Goal: Information Seeking & Learning: Check status

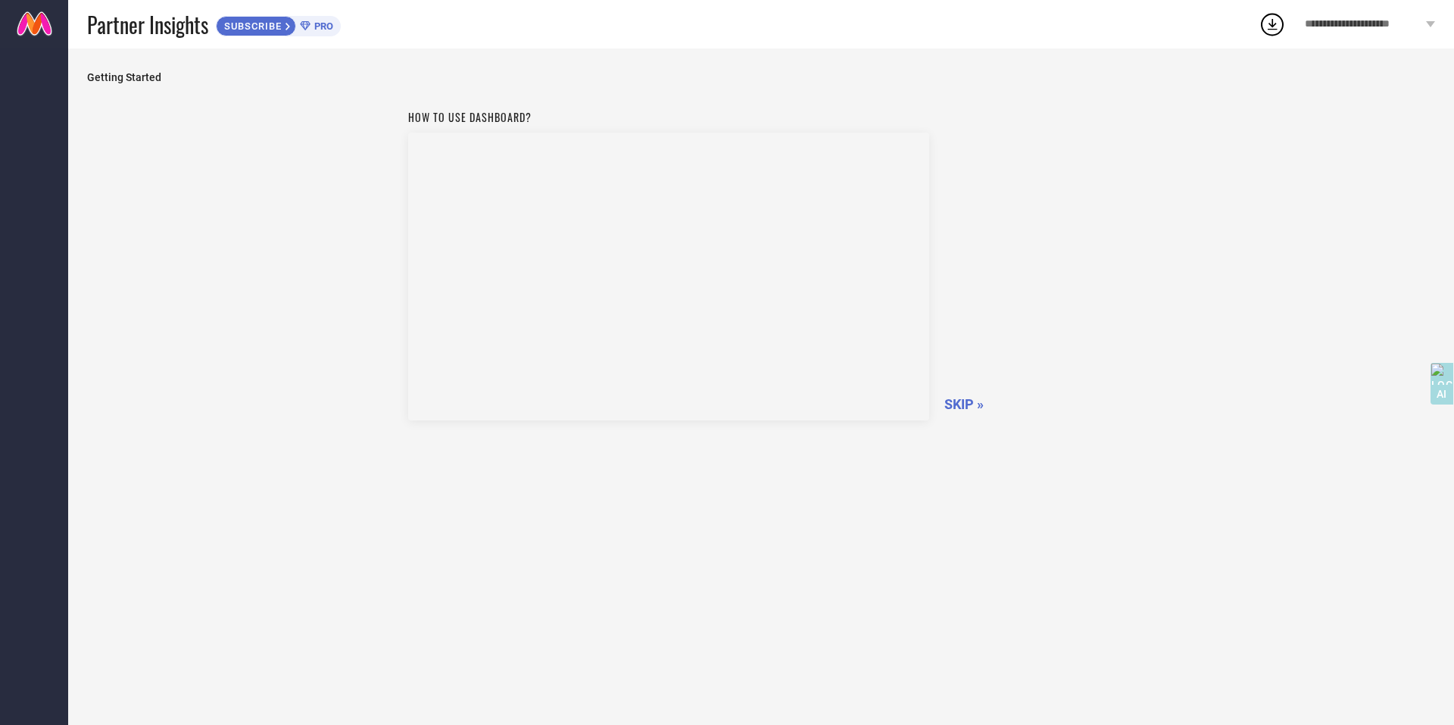
click at [957, 408] on span "SKIP »" at bounding box center [964, 404] width 39 height 16
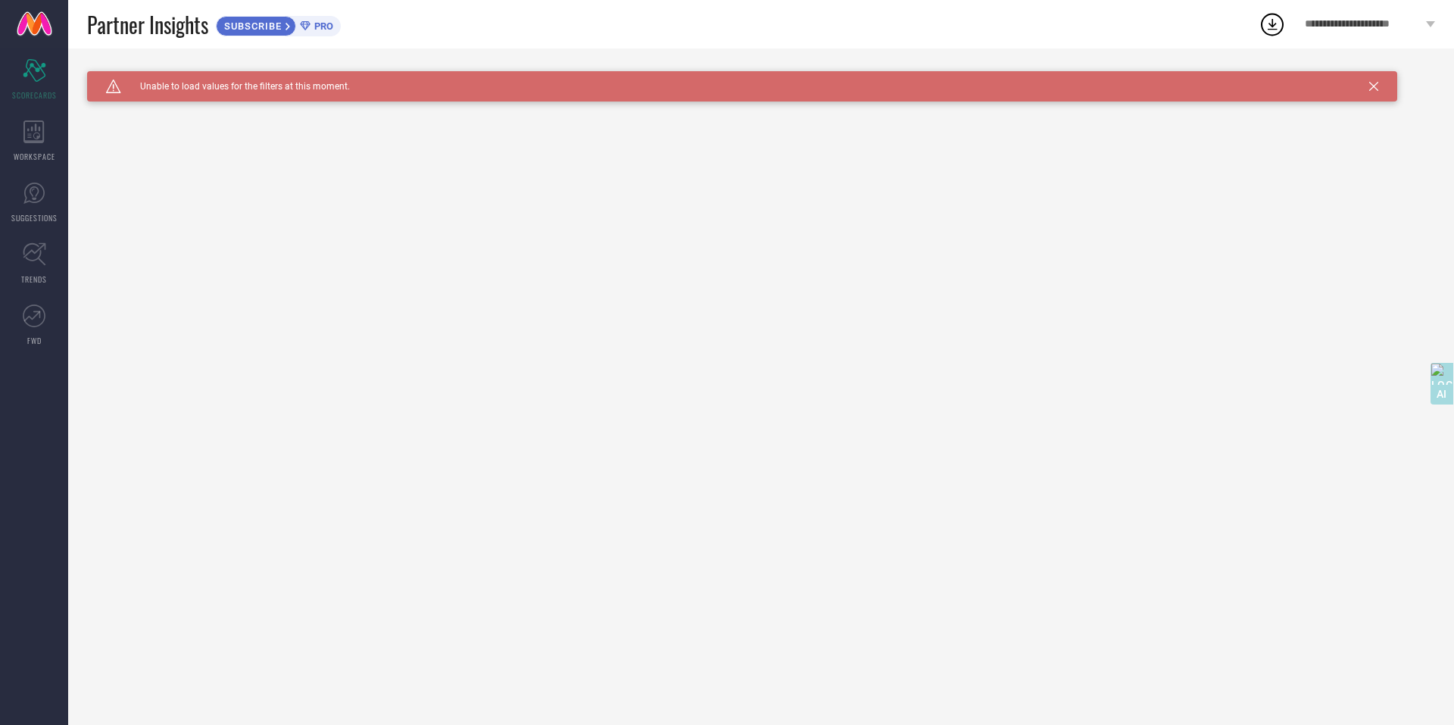
click at [322, 30] on span "PRO" at bounding box center [322, 25] width 23 height 11
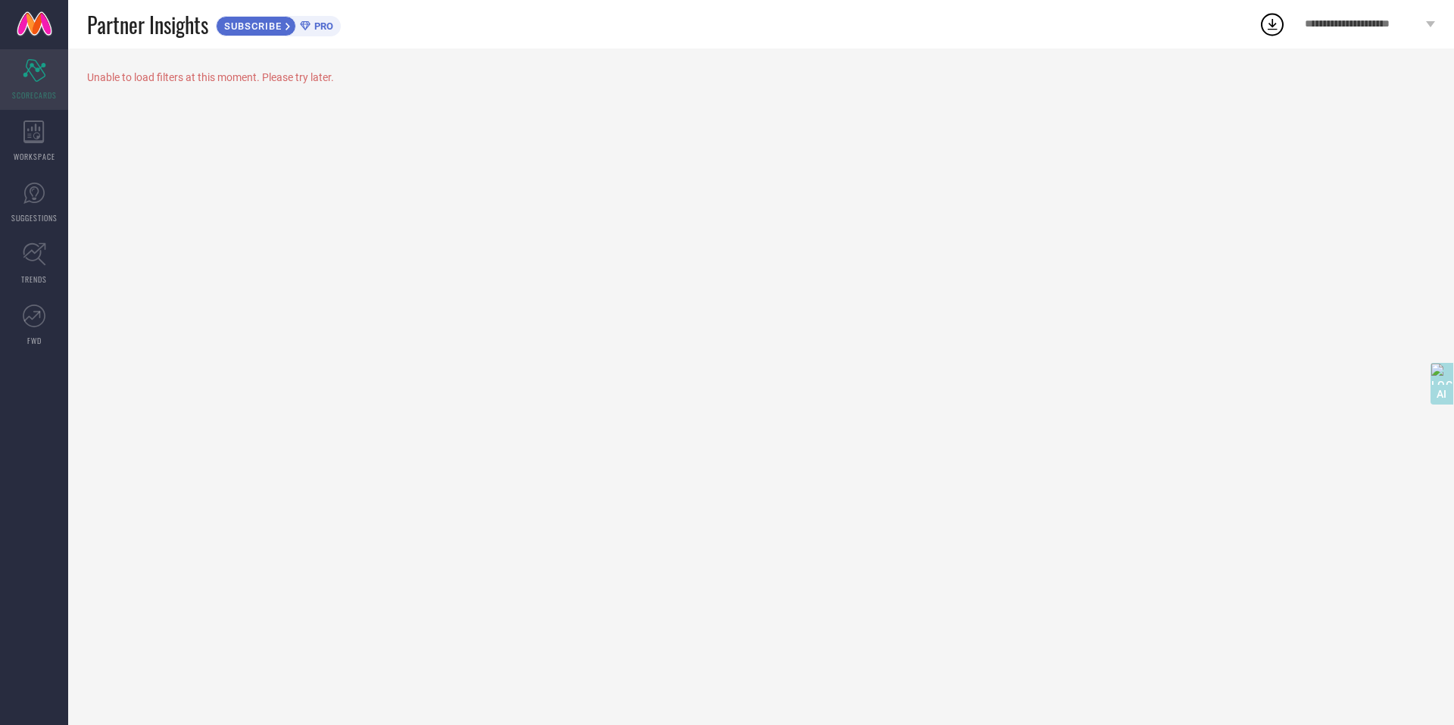
click at [42, 73] on icon "Scorecard" at bounding box center [34, 70] width 23 height 23
click at [31, 127] on icon at bounding box center [33, 131] width 21 height 23
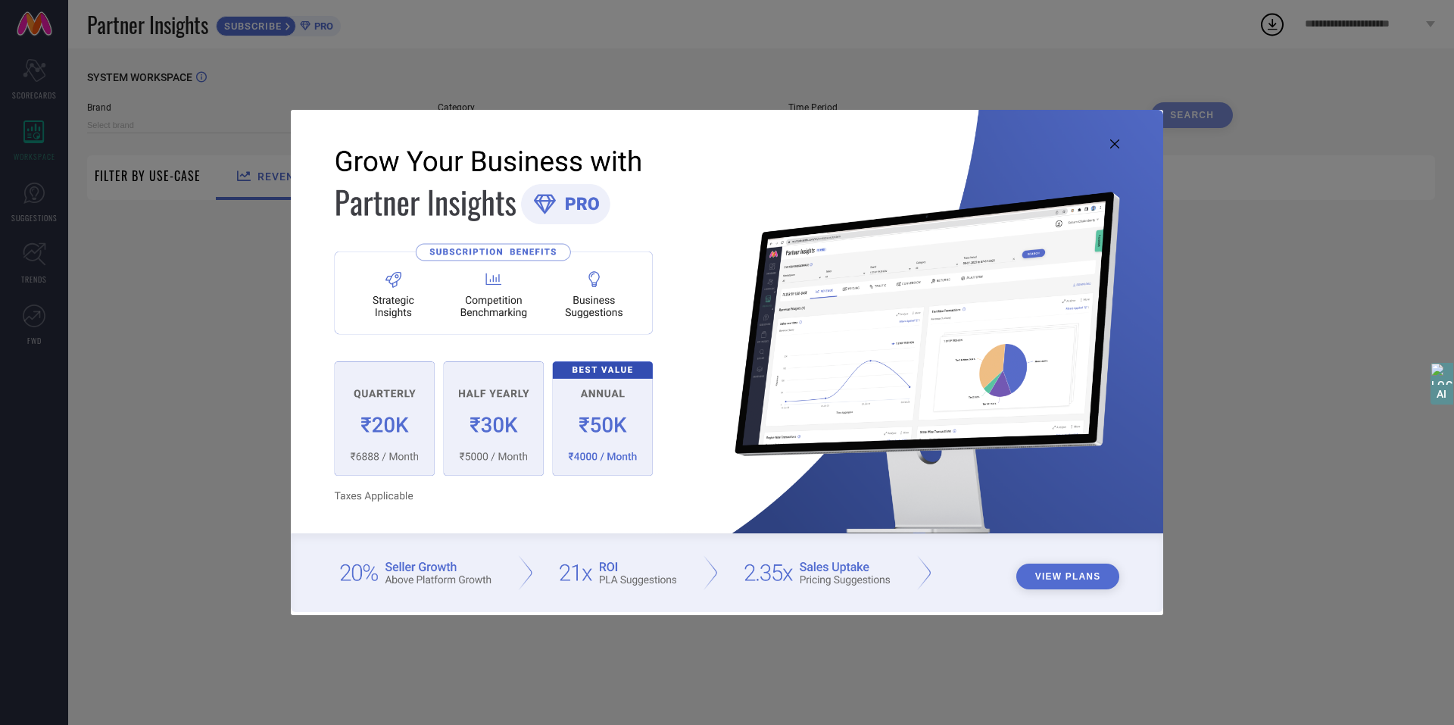
type input "1 STOP FASHION"
type input "All"
click at [1089, 573] on button "View Plans" at bounding box center [1069, 577] width 104 height 26
click at [1115, 148] on icon at bounding box center [1115, 143] width 9 height 9
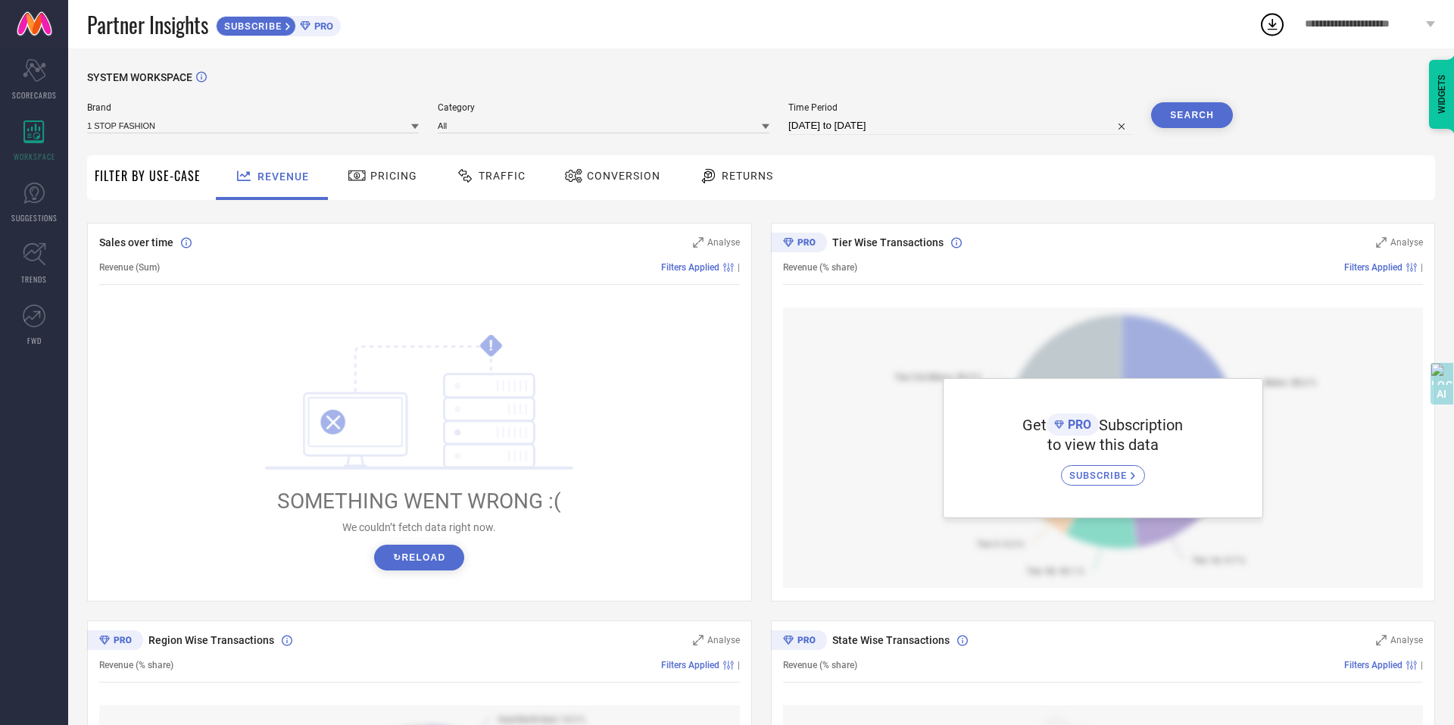
click at [392, 173] on span "Pricing" at bounding box center [393, 176] width 47 height 12
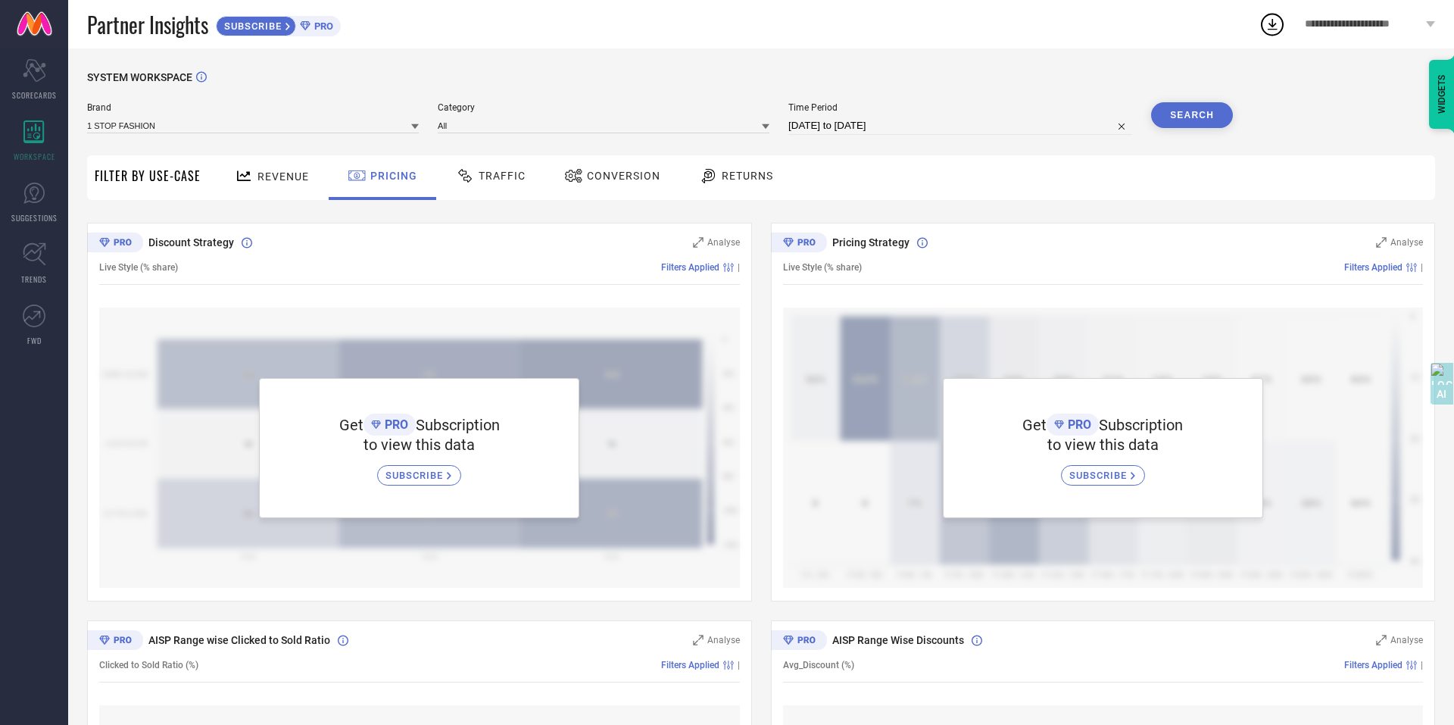
click at [464, 175] on icon at bounding box center [465, 176] width 19 height 18
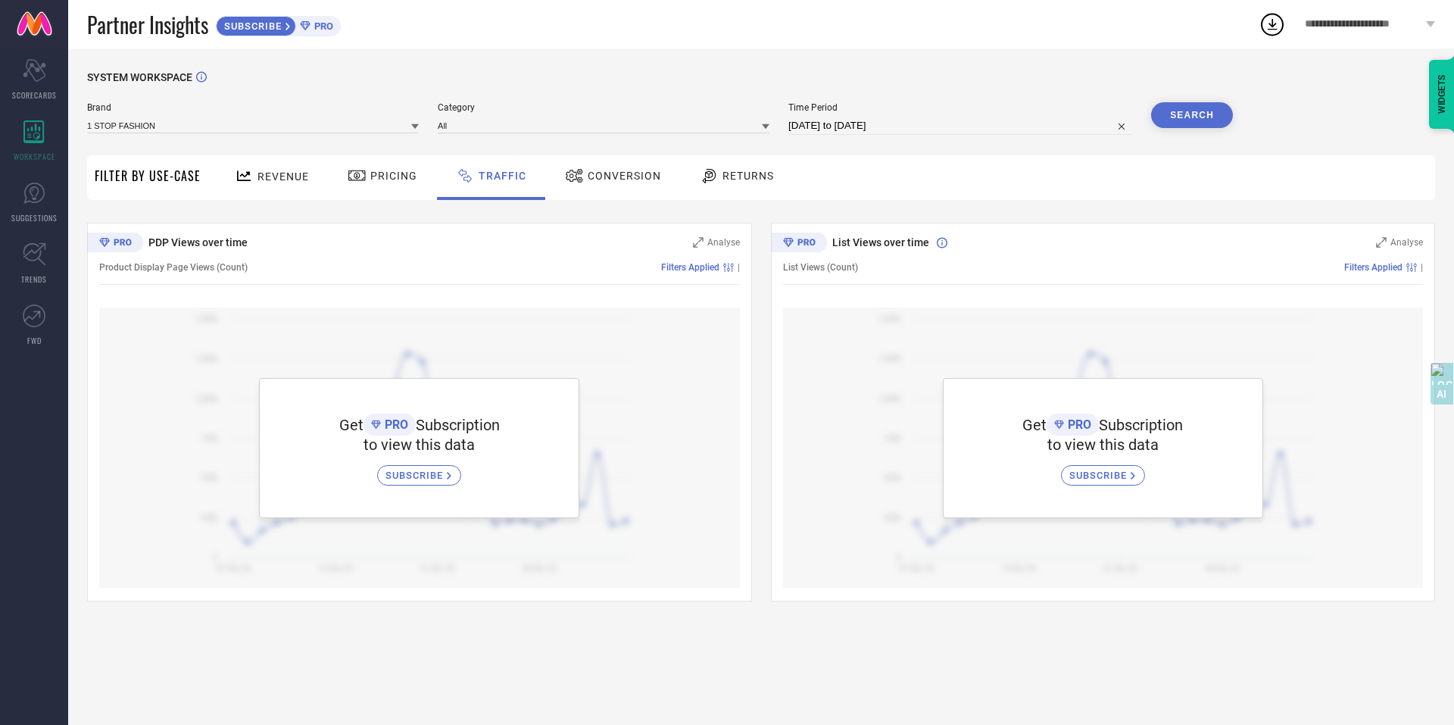
click at [589, 178] on span "Conversion" at bounding box center [624, 176] width 73 height 12
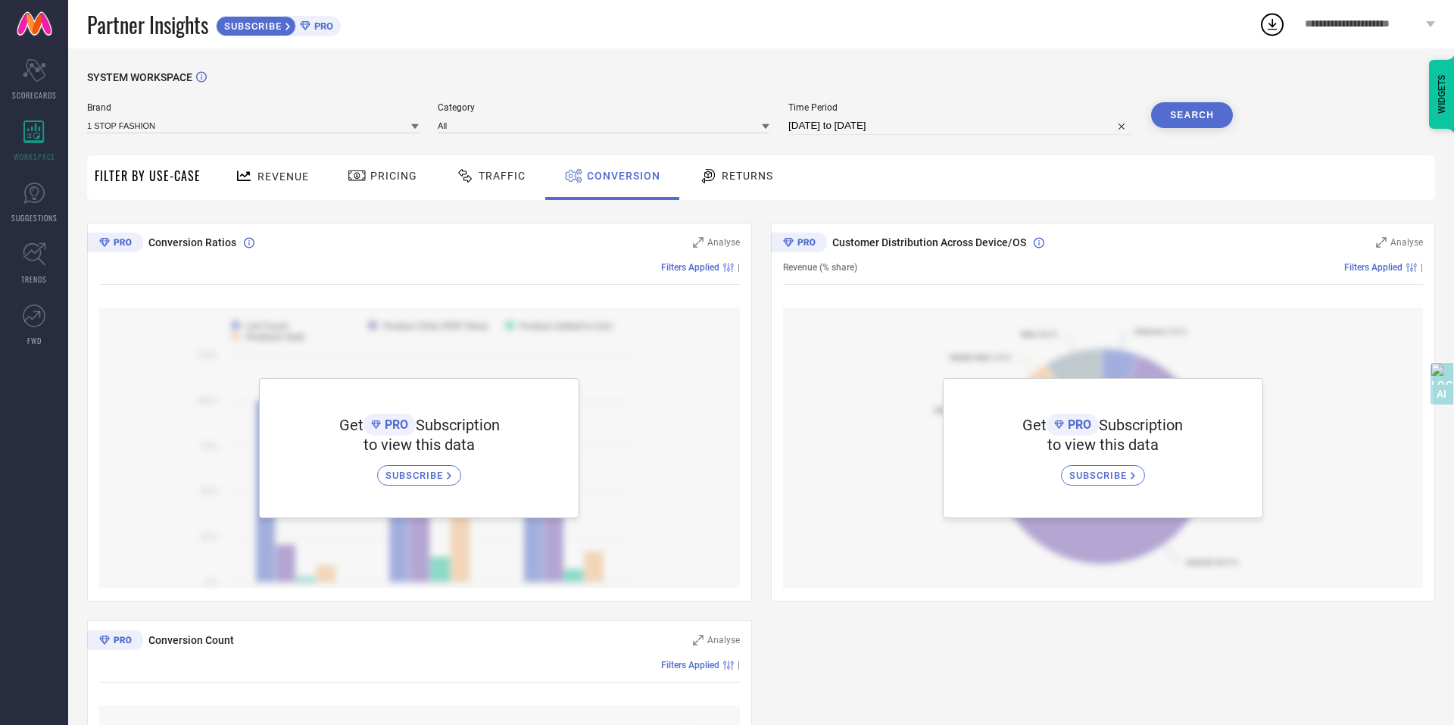
click at [738, 172] on span "Returns" at bounding box center [748, 176] width 52 height 12
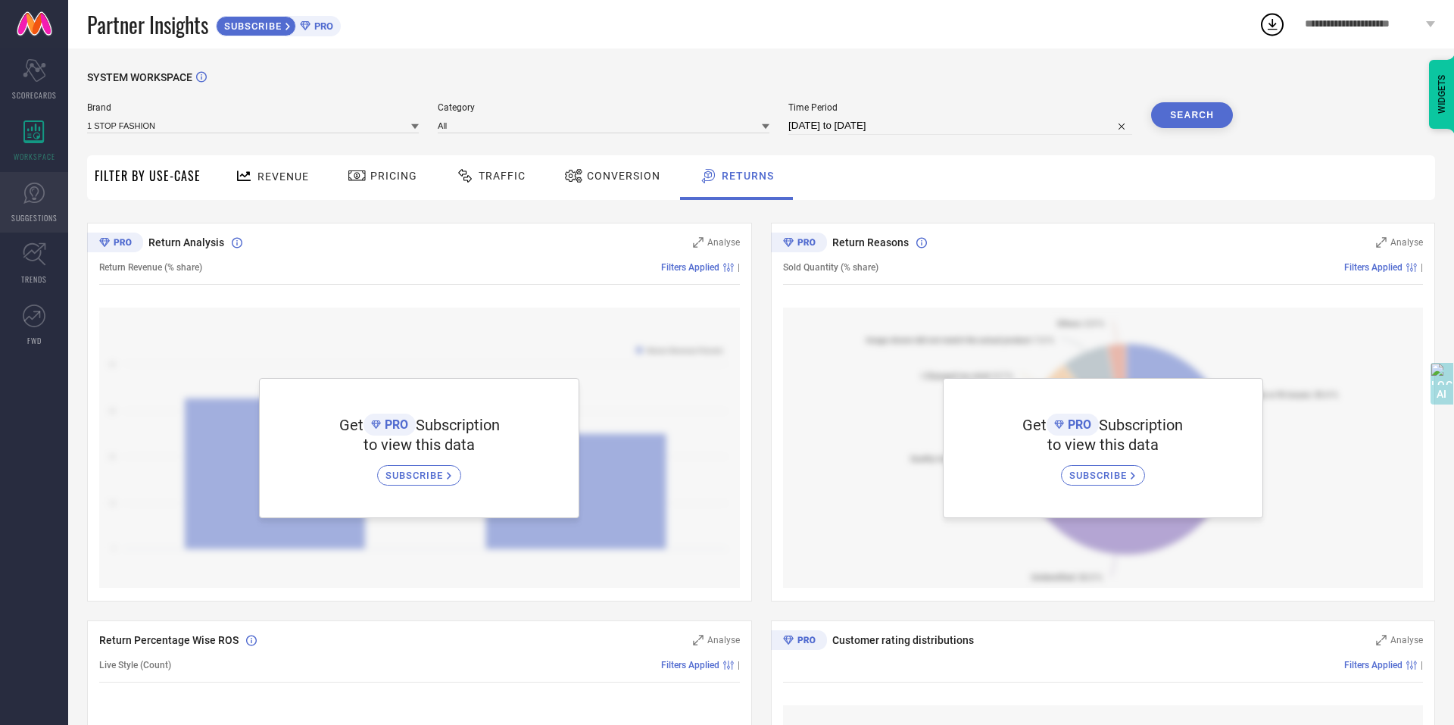
click at [33, 189] on icon at bounding box center [34, 193] width 9 height 14
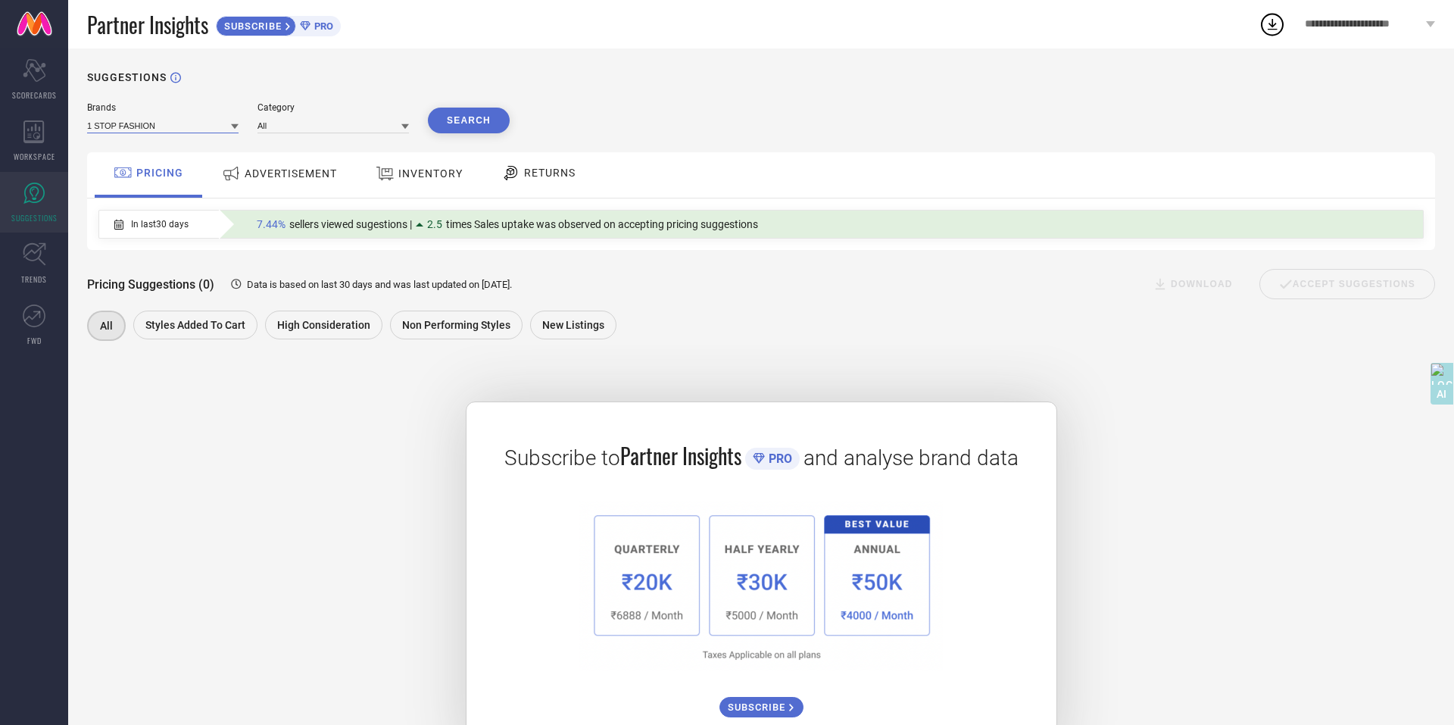
click at [223, 128] on input at bounding box center [163, 125] width 152 height 16
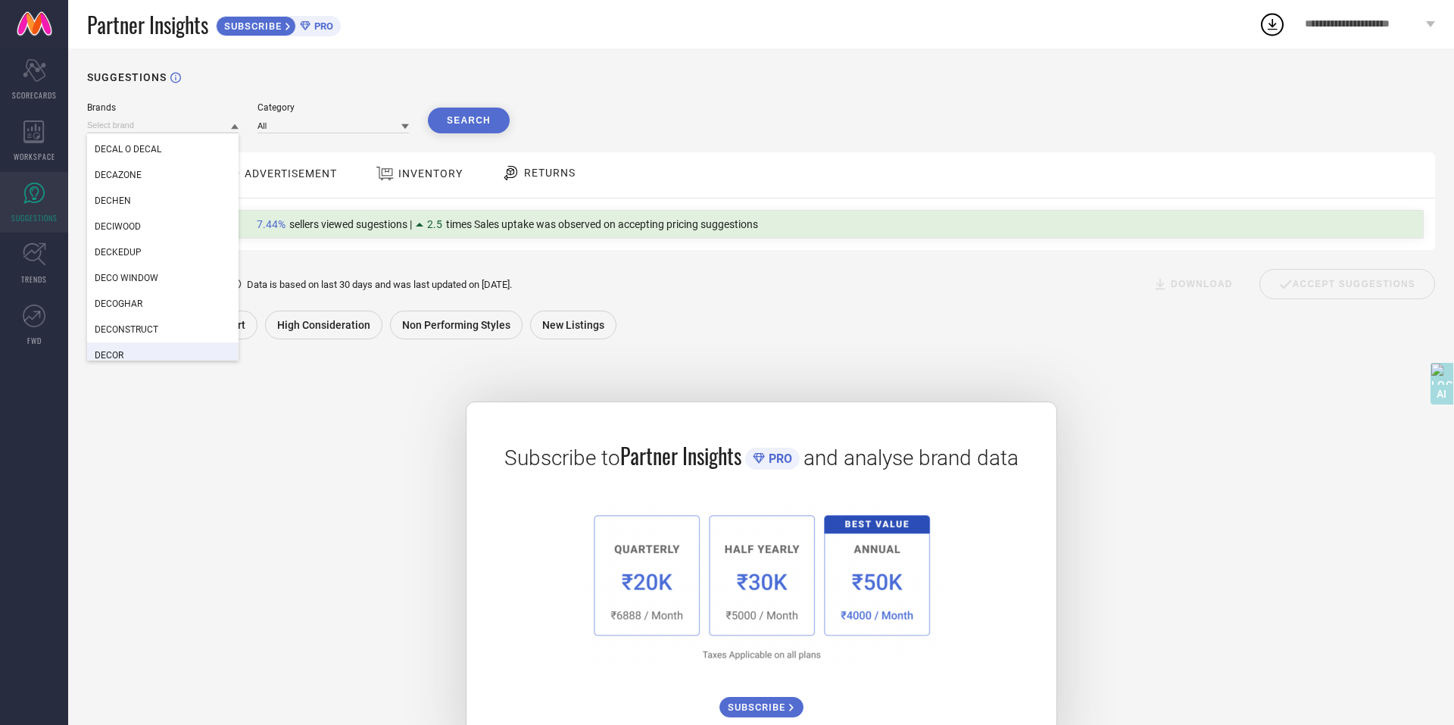
scroll to position [55280, 0]
click at [158, 127] on input at bounding box center [163, 125] width 152 height 16
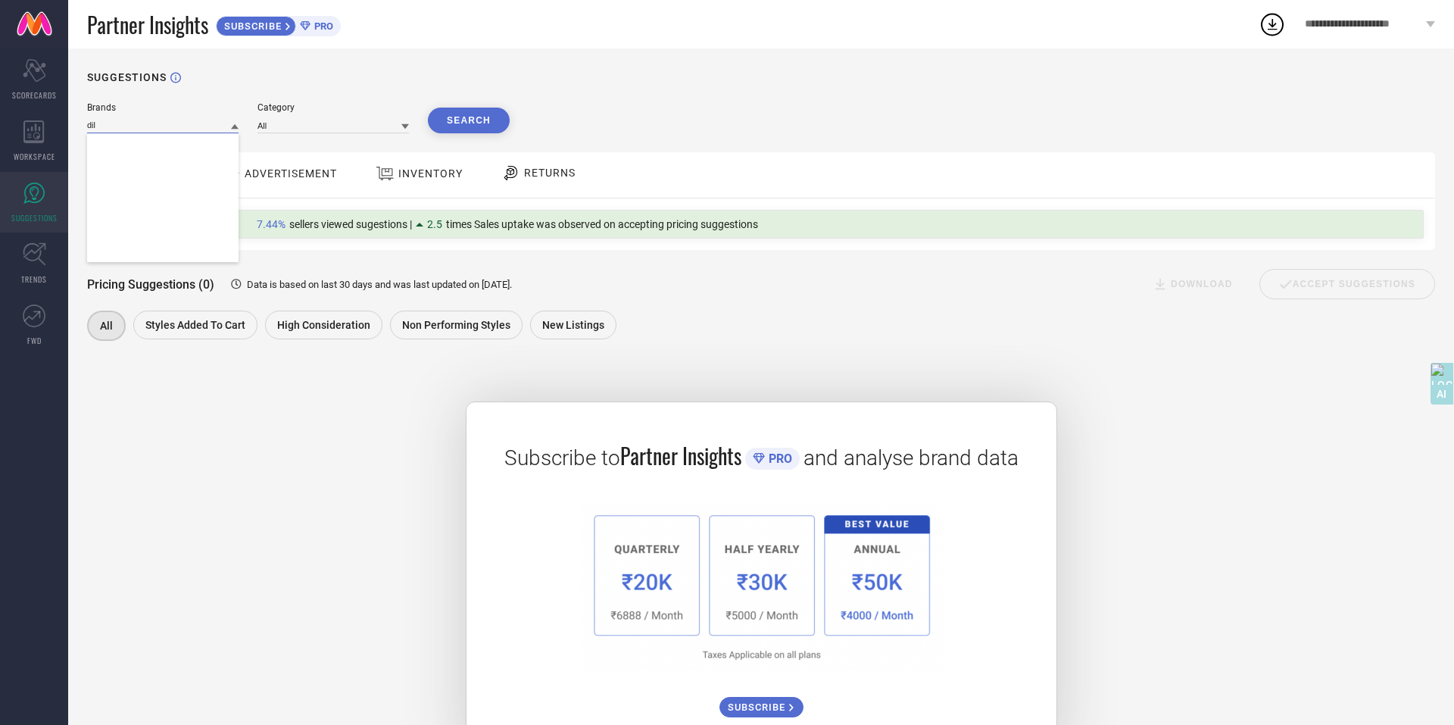
scroll to position [0, 0]
type input "d"
click at [158, 127] on input at bounding box center [163, 125] width 152 height 16
click at [163, 120] on input at bounding box center [163, 125] width 152 height 16
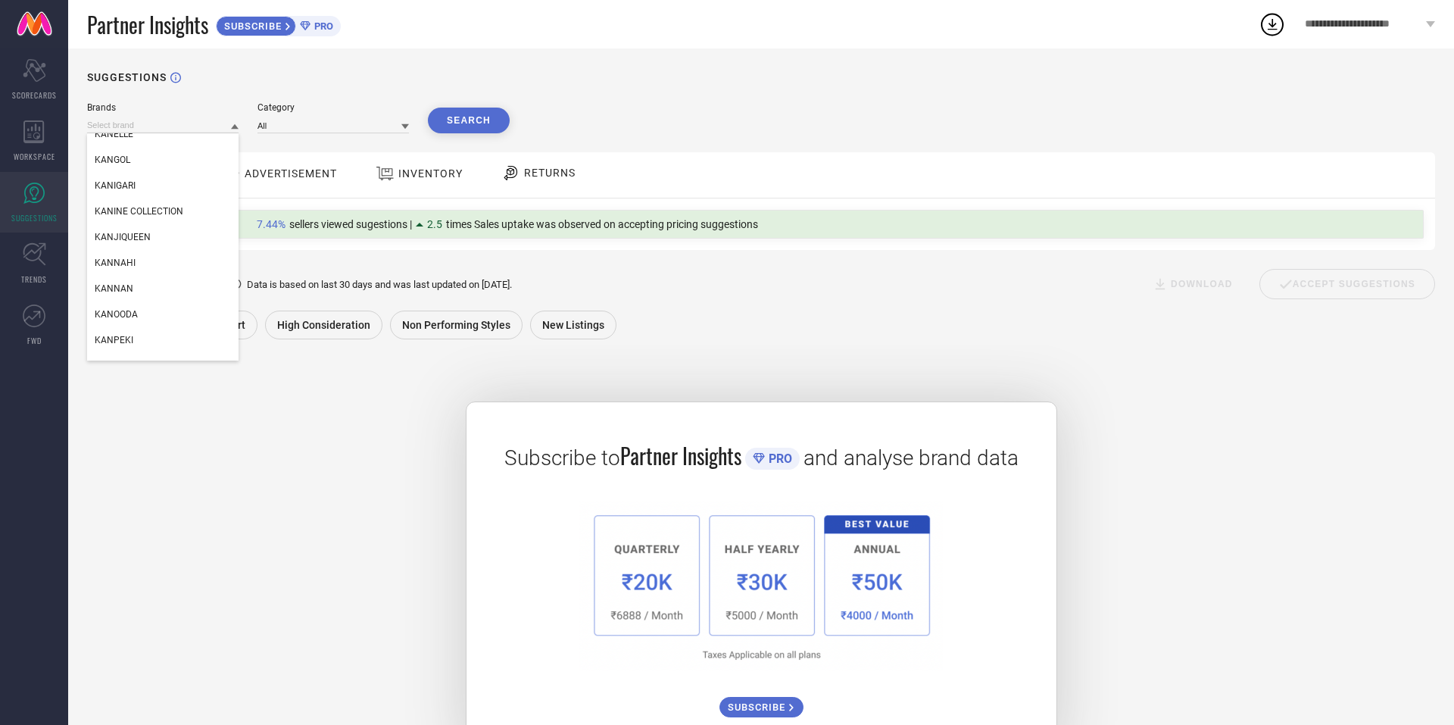
scroll to position [88206, 0]
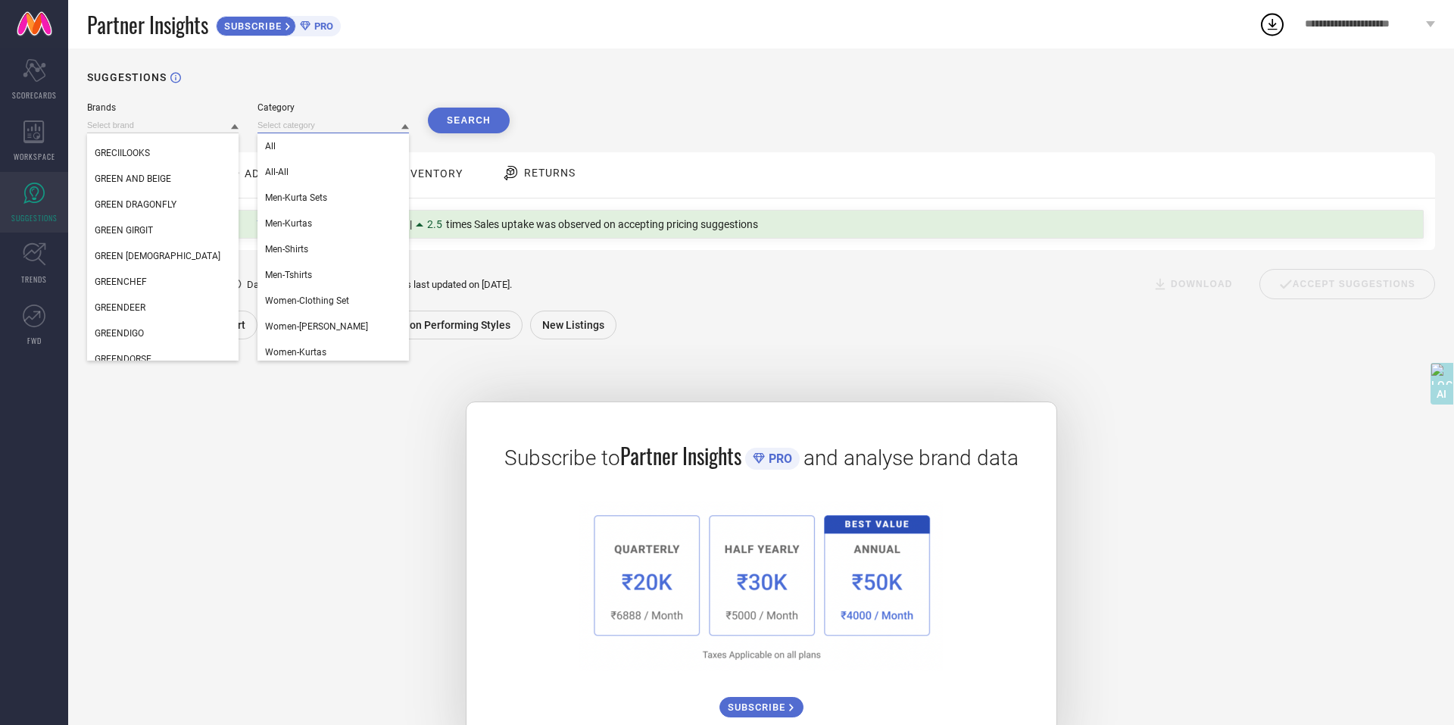
click at [320, 119] on input at bounding box center [334, 125] width 152 height 16
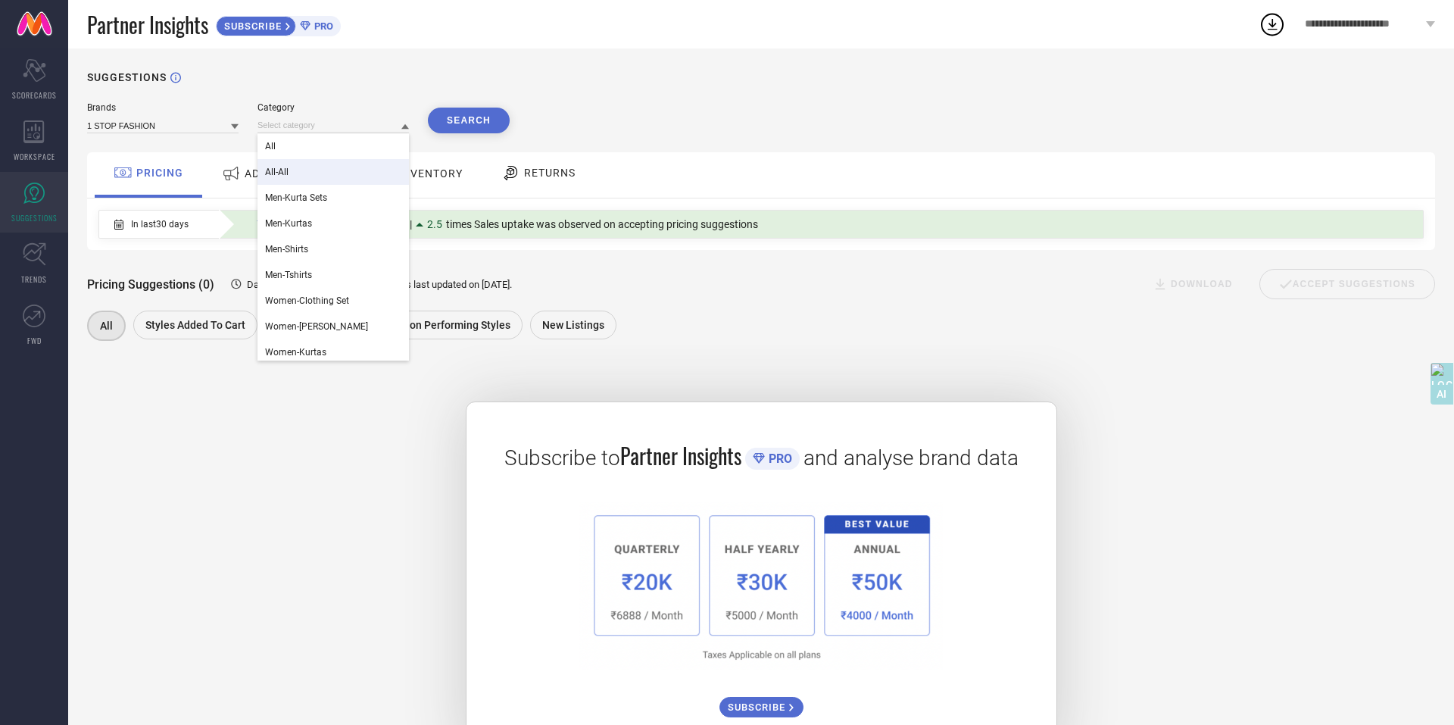
scroll to position [5, 0]
click at [298, 270] on span "Men-Tshirts" at bounding box center [288, 270] width 47 height 11
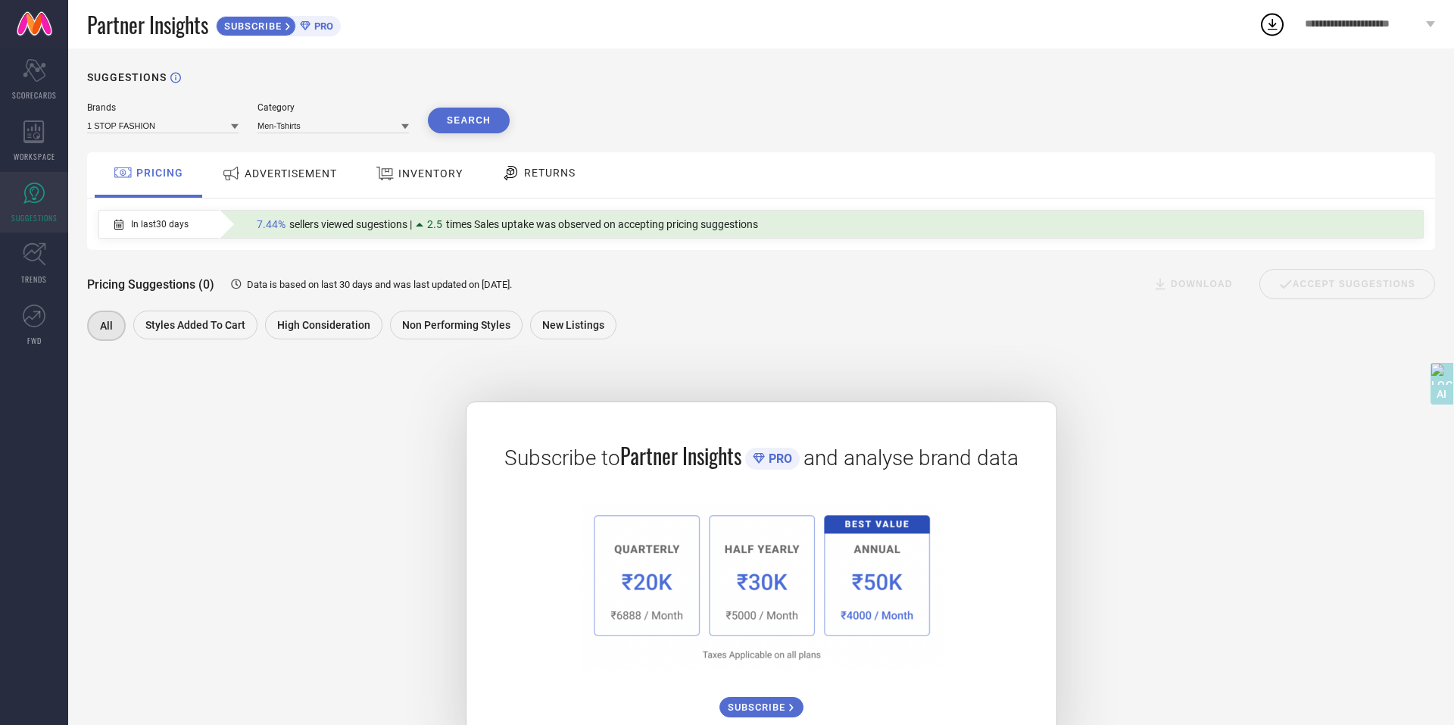
click at [234, 126] on icon at bounding box center [235, 126] width 8 height 5
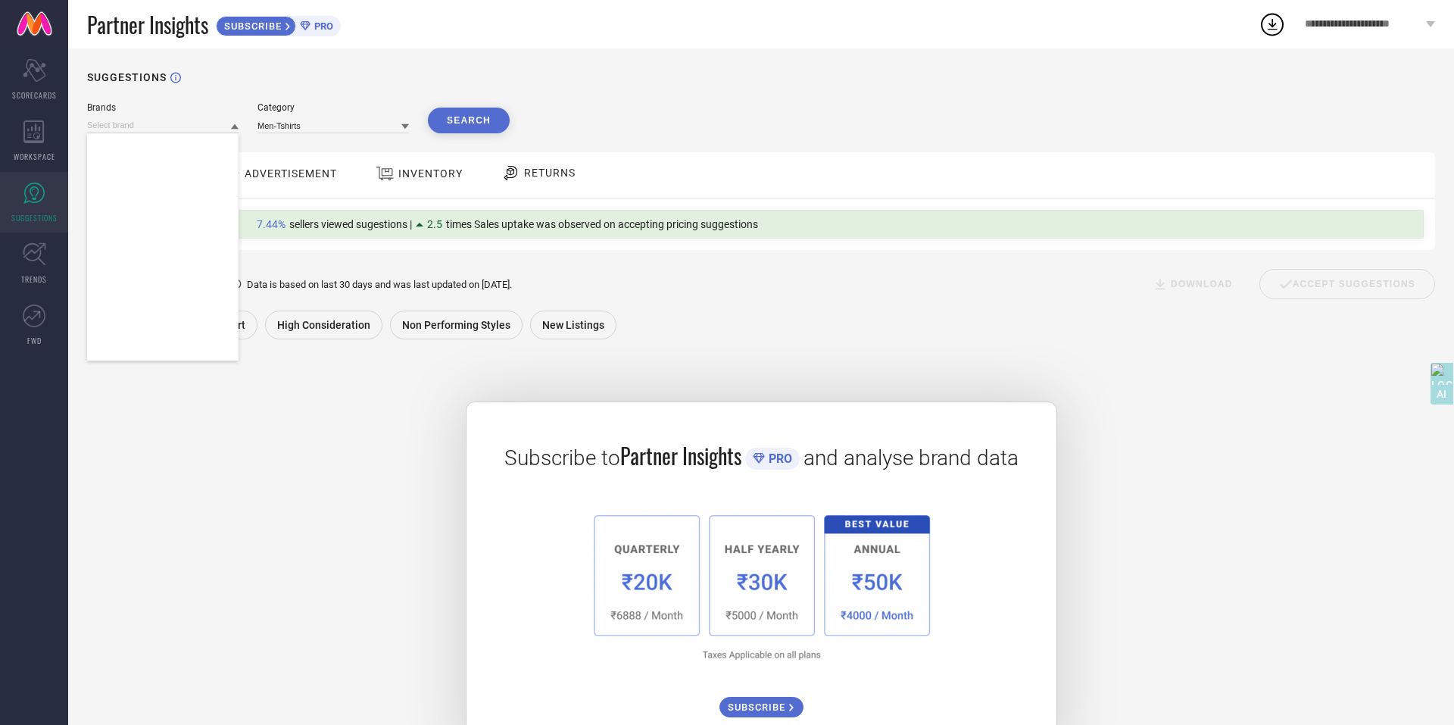
scroll to position [0, 0]
click at [244, 89] on div "SUGGESTIONS Brands 1 STOP FASHION 1 WALK 100YELLOW 109F 10CLUB 145 EAST 18 ATTI…" at bounding box center [761, 413] width 1386 height 730
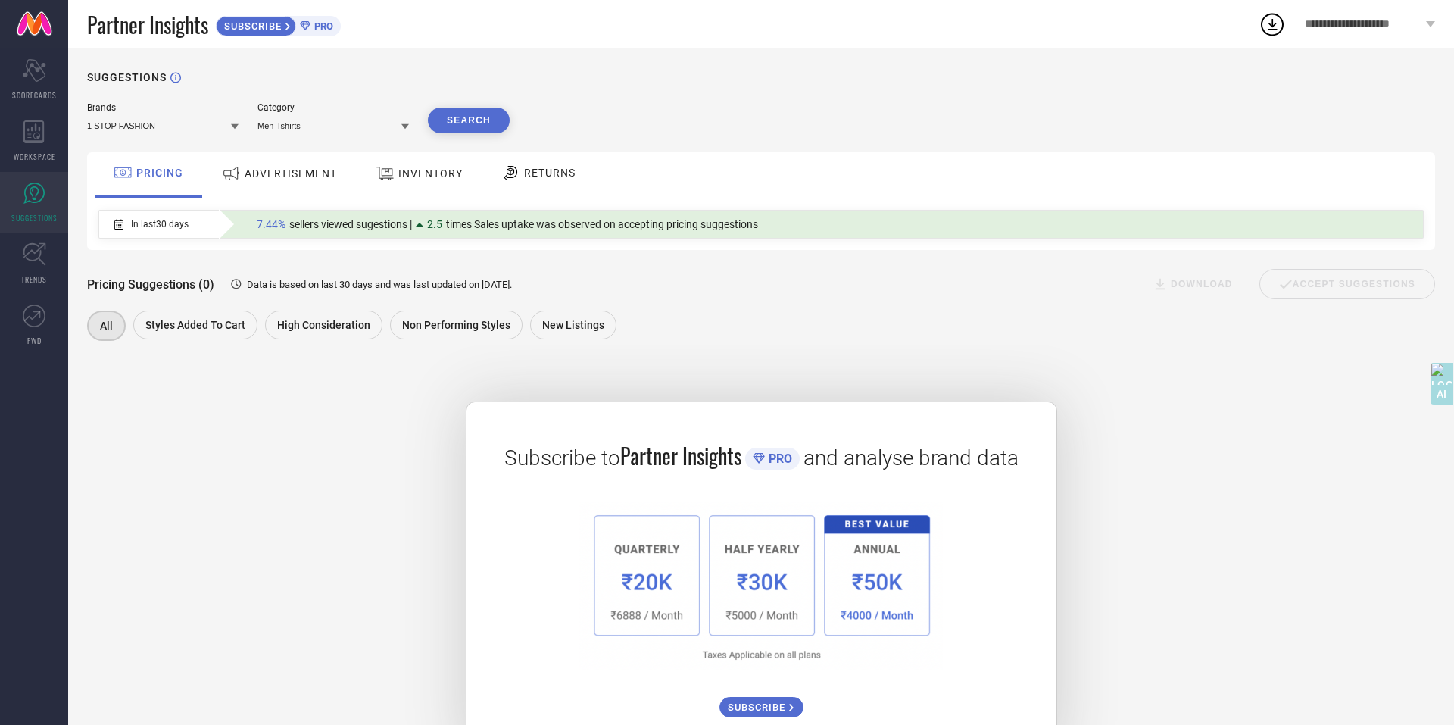
click at [464, 119] on button "Search" at bounding box center [469, 121] width 82 height 26
click at [476, 122] on button "Search" at bounding box center [469, 121] width 82 height 26
click at [233, 127] on icon at bounding box center [235, 126] width 8 height 5
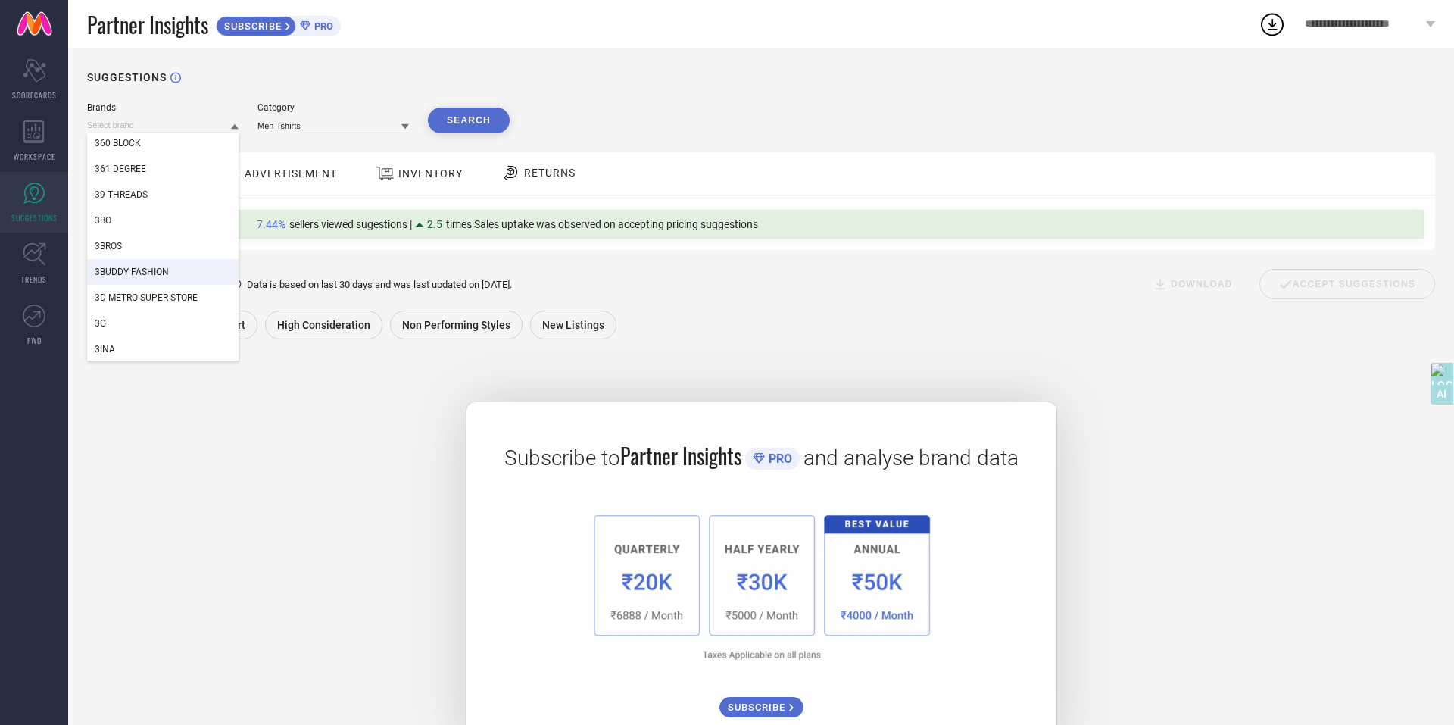
scroll to position [455, 0]
click at [163, 236] on div "3BROS" at bounding box center [163, 233] width 152 height 26
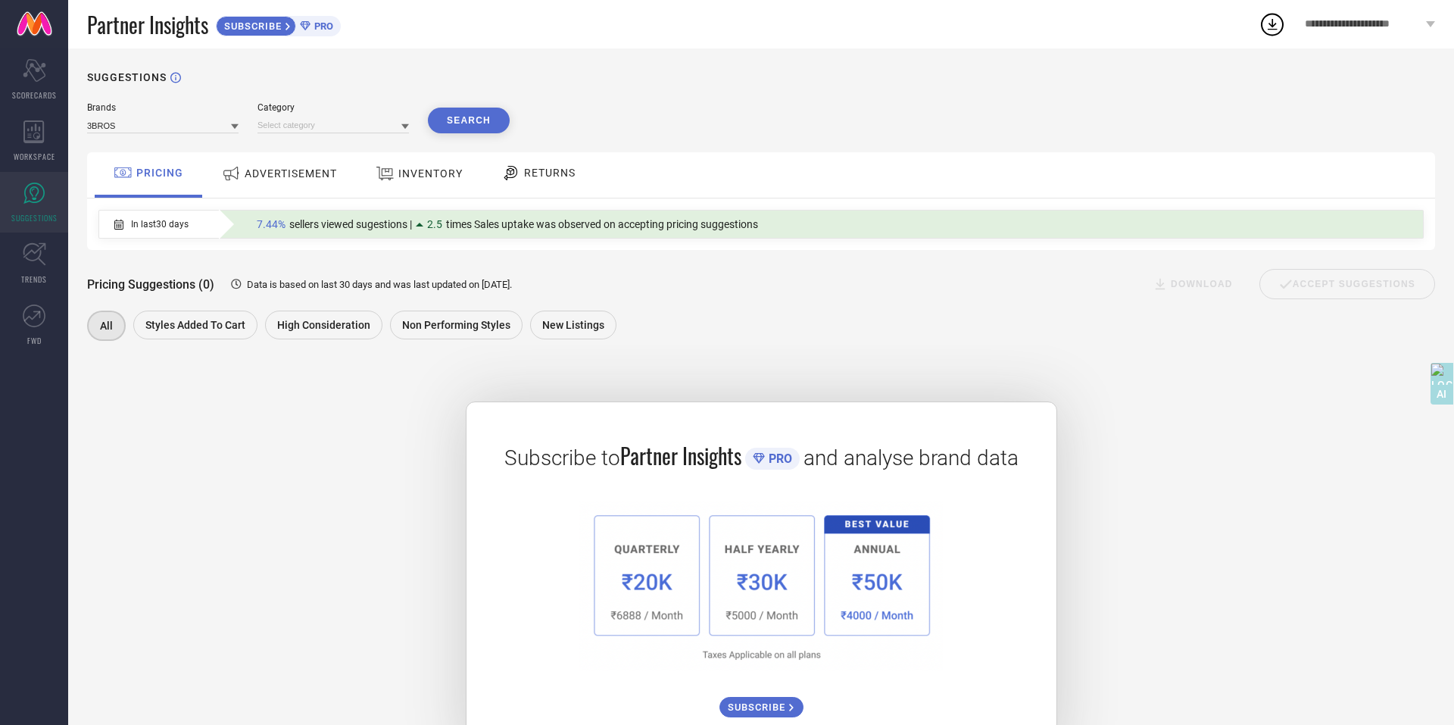
click at [402, 124] on icon at bounding box center [405, 127] width 8 height 8
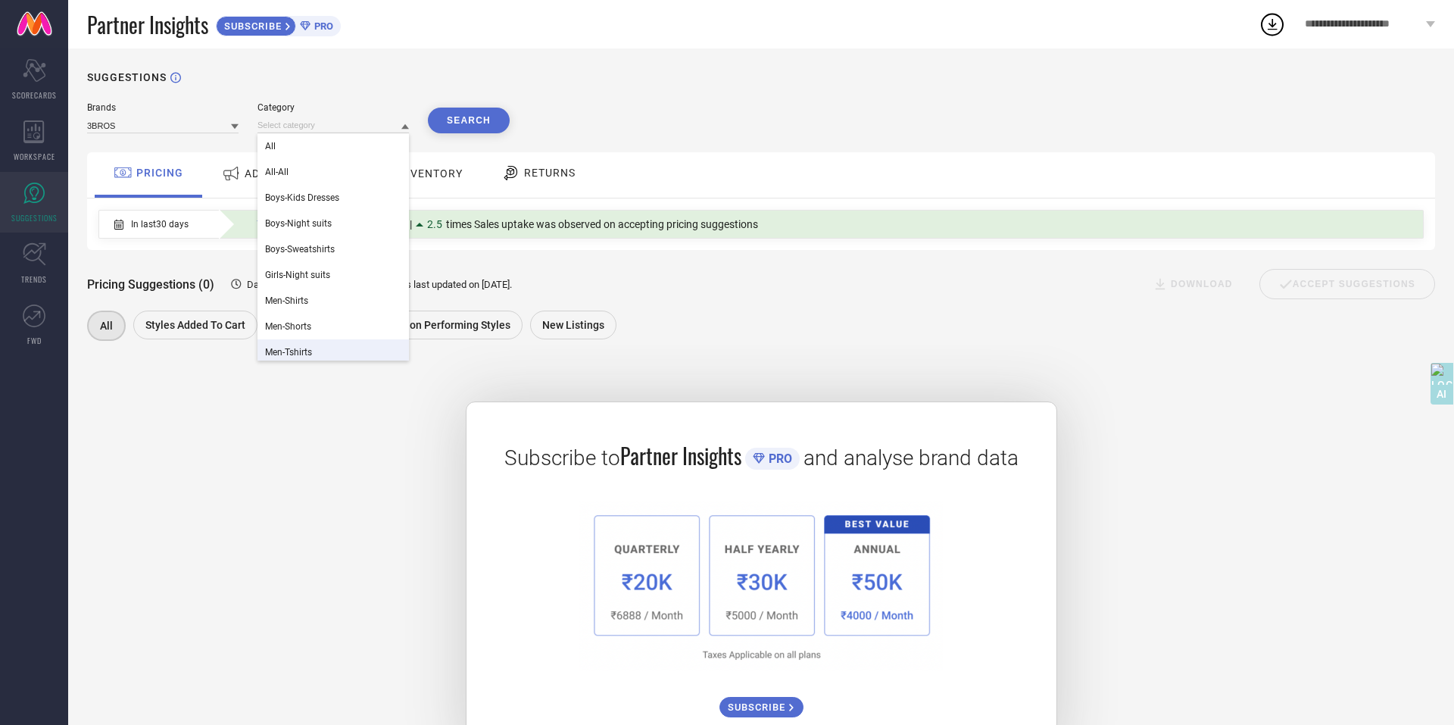
click at [320, 352] on div "Men-Tshirts" at bounding box center [334, 352] width 152 height 26
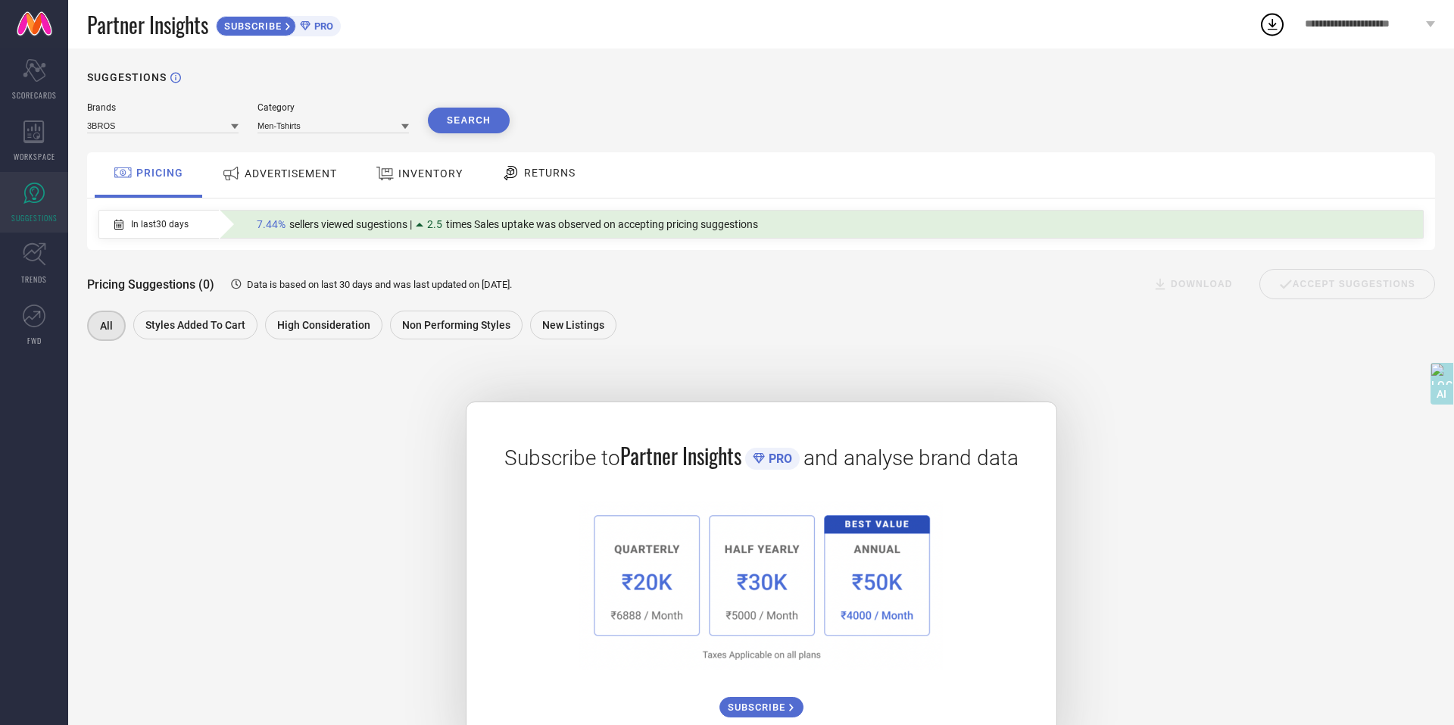
click at [463, 118] on button "Search" at bounding box center [469, 121] width 82 height 26
click at [475, 115] on button "Search" at bounding box center [469, 121] width 82 height 26
click at [311, 178] on span "ADVERTISEMENT" at bounding box center [291, 173] width 92 height 12
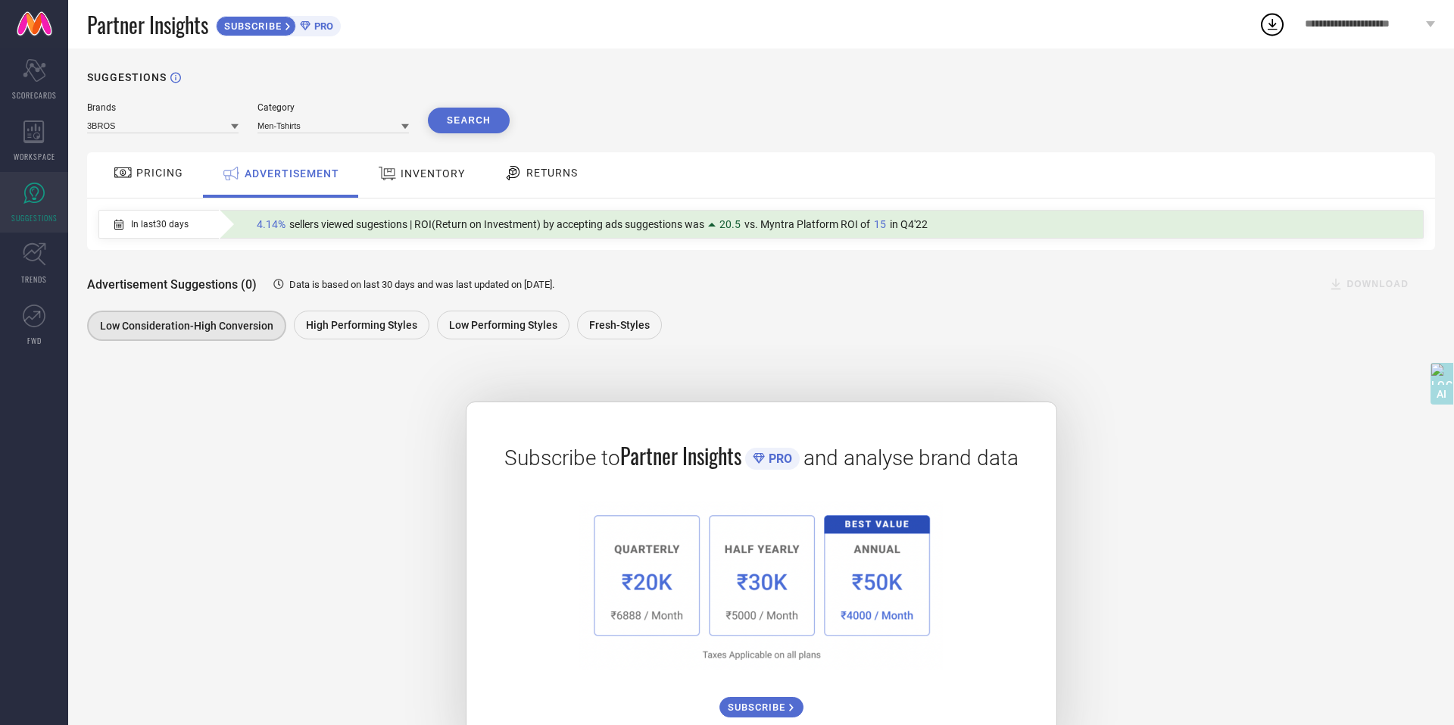
click at [446, 175] on span "INVENTORY" at bounding box center [433, 173] width 64 height 12
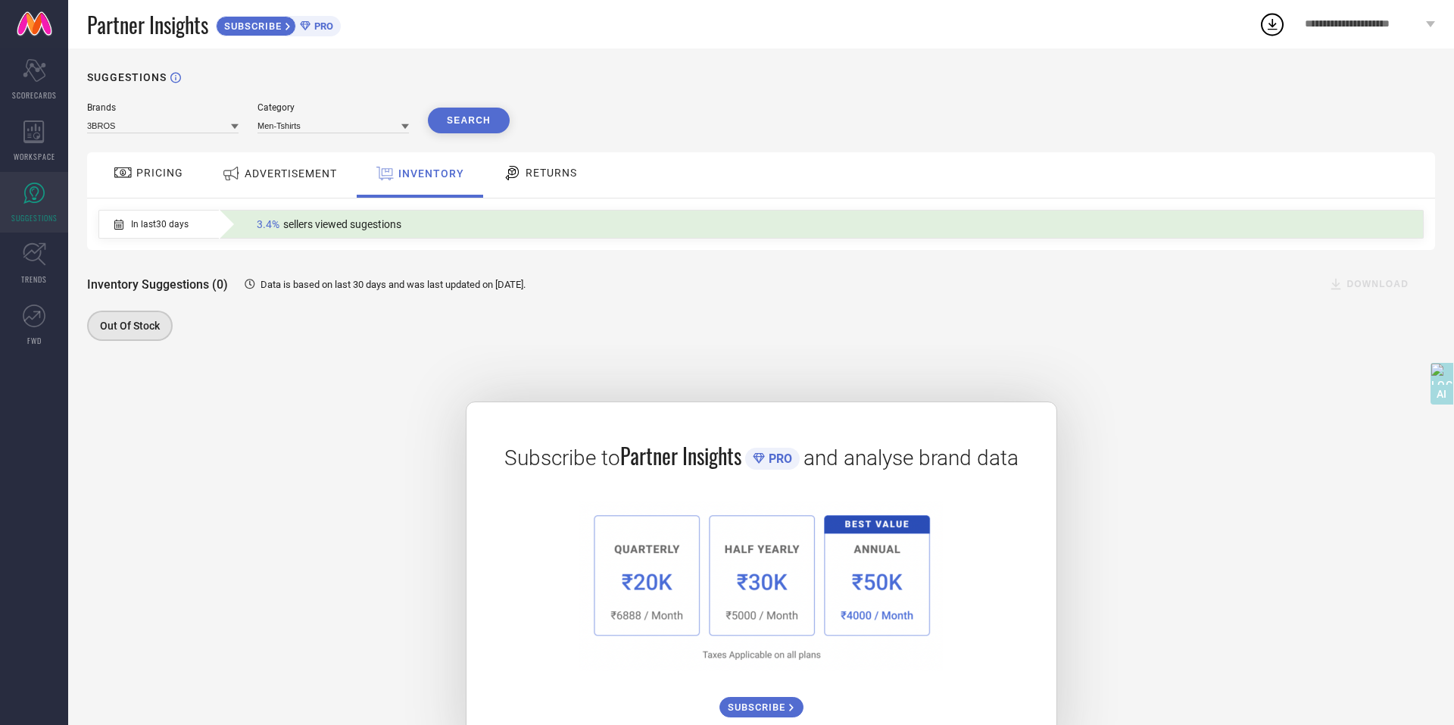
click at [544, 183] on div "RETURNS" at bounding box center [540, 173] width 82 height 26
click at [173, 169] on span "PRICING" at bounding box center [159, 173] width 47 height 12
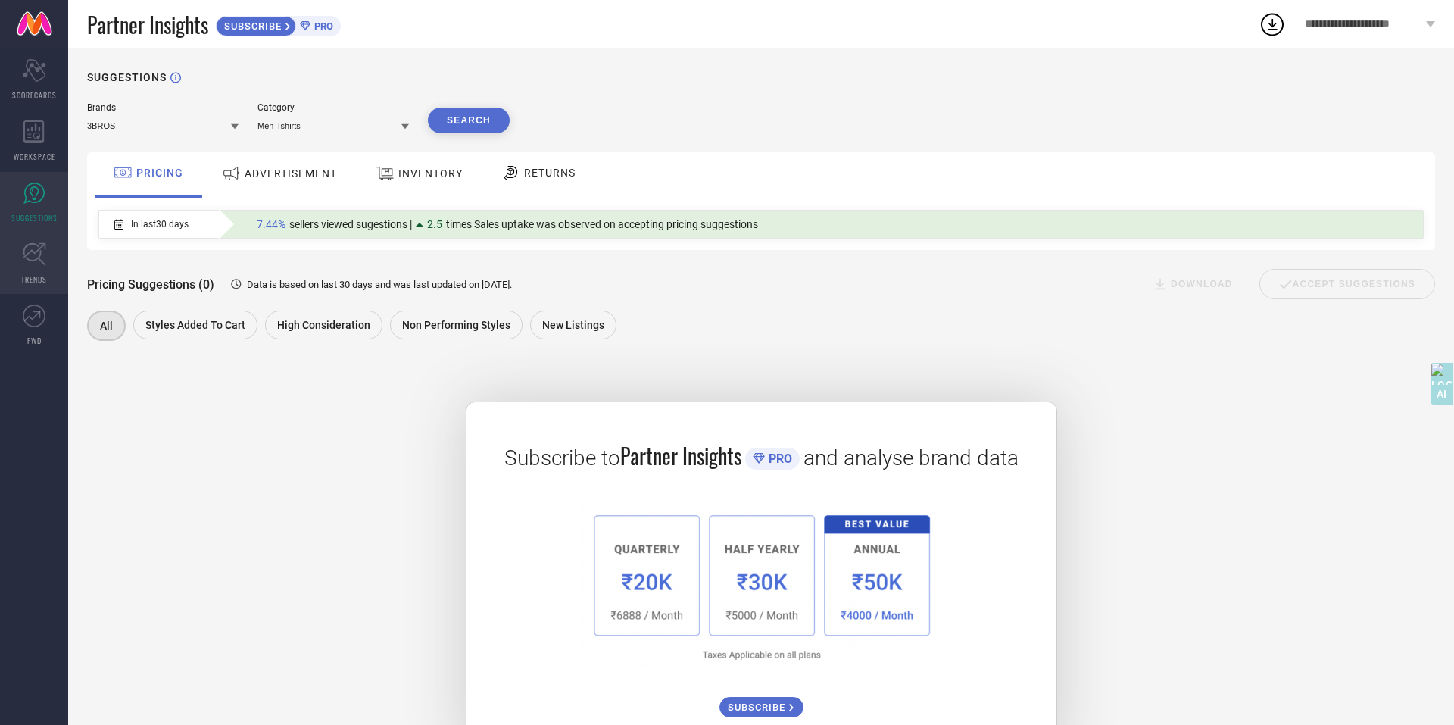
click at [23, 242] on icon at bounding box center [34, 253] width 23 height 23
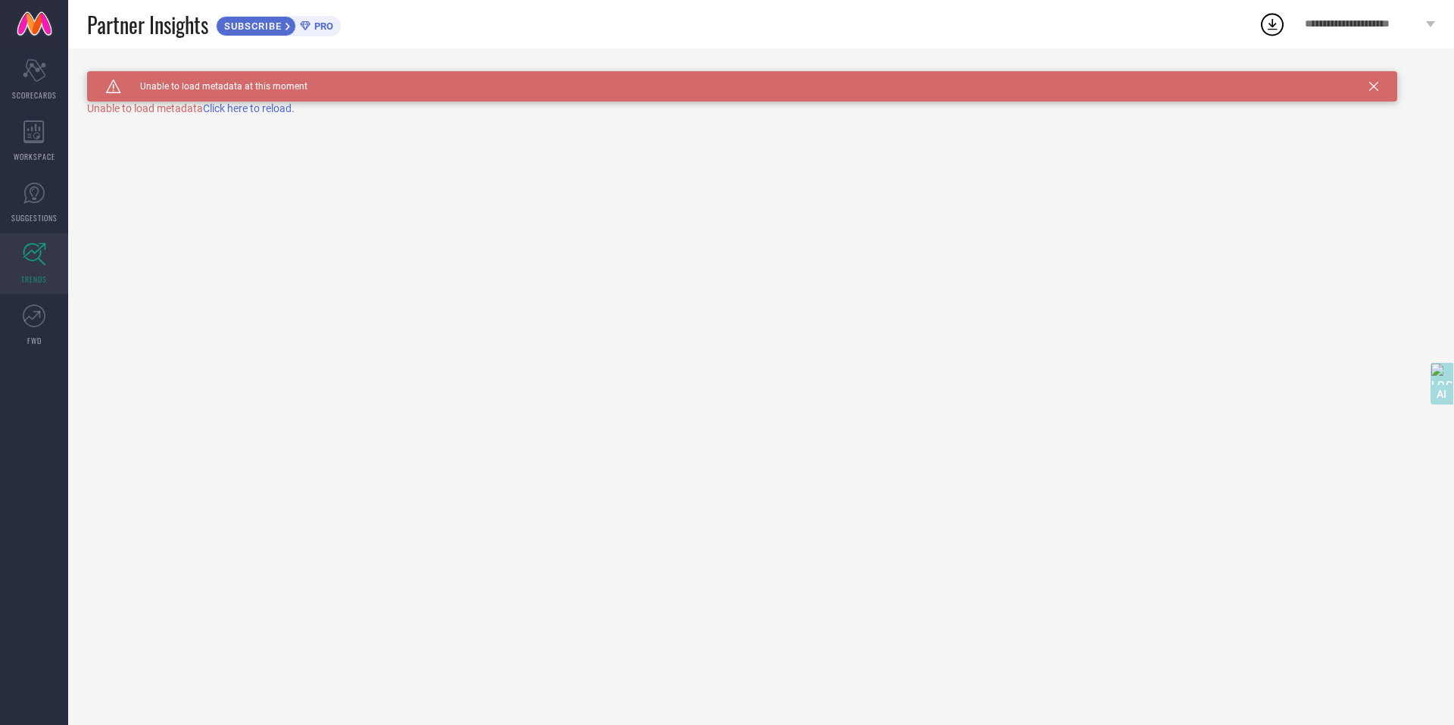
click at [263, 109] on span "Click here to reload." at bounding box center [249, 108] width 92 height 12
click at [291, 110] on span "Click here to reload." at bounding box center [249, 108] width 92 height 12
click at [50, 303] on link "FWD" at bounding box center [34, 325] width 68 height 61
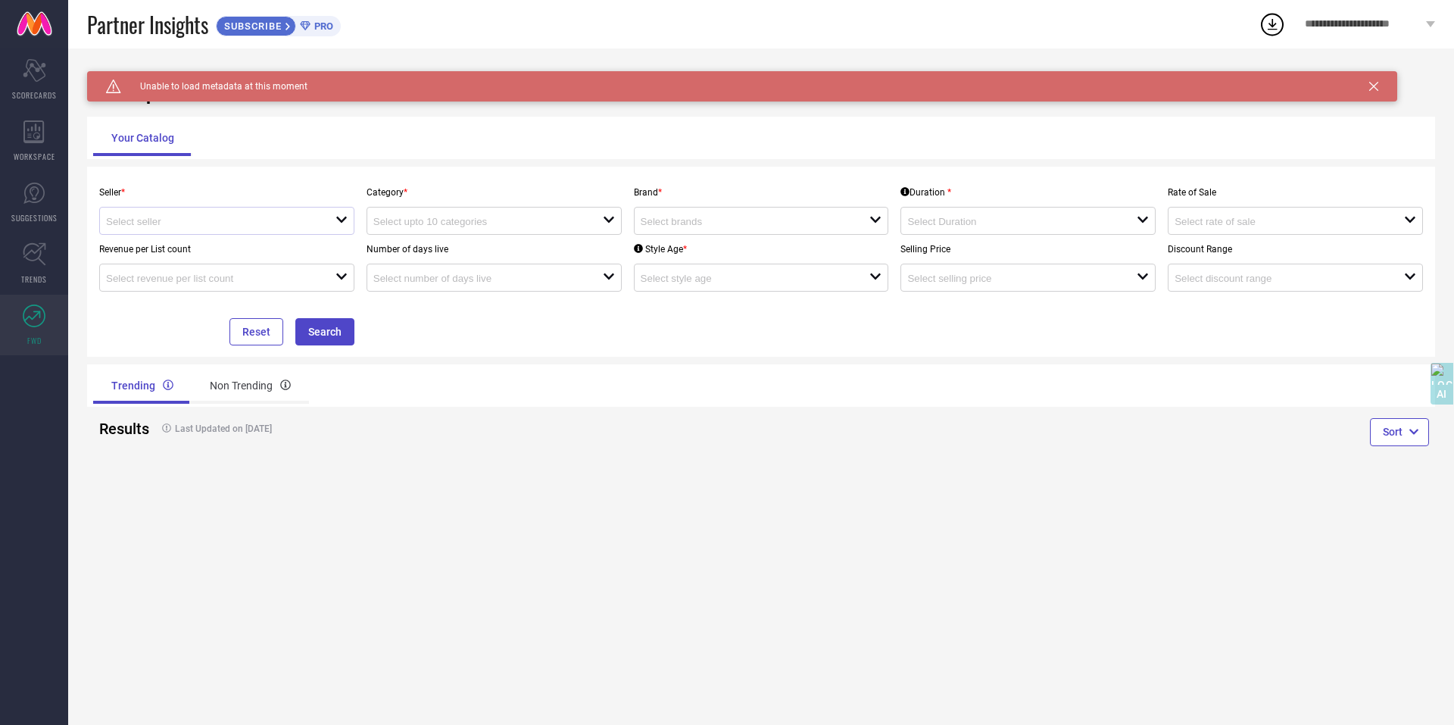
click at [346, 226] on icon "open" at bounding box center [342, 220] width 12 height 12
click at [286, 245] on li "Myntra ( MINT_1 )" at bounding box center [227, 249] width 254 height 27
type input "Myntra ( MINT_1 )"
click at [604, 220] on icon "open" at bounding box center [609, 220] width 12 height 12
click at [604, 220] on icon "close" at bounding box center [609, 220] width 12 height 12
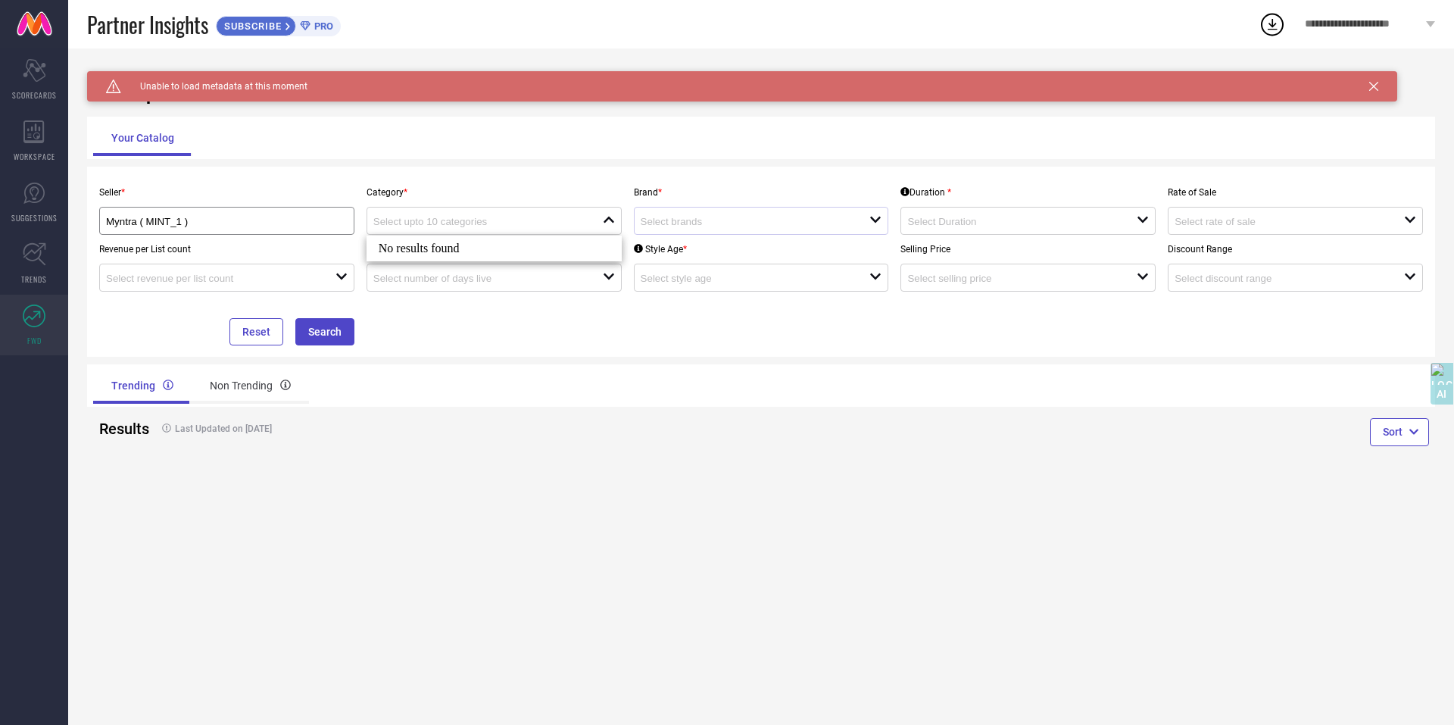
click at [727, 211] on div "open" at bounding box center [761, 221] width 255 height 28
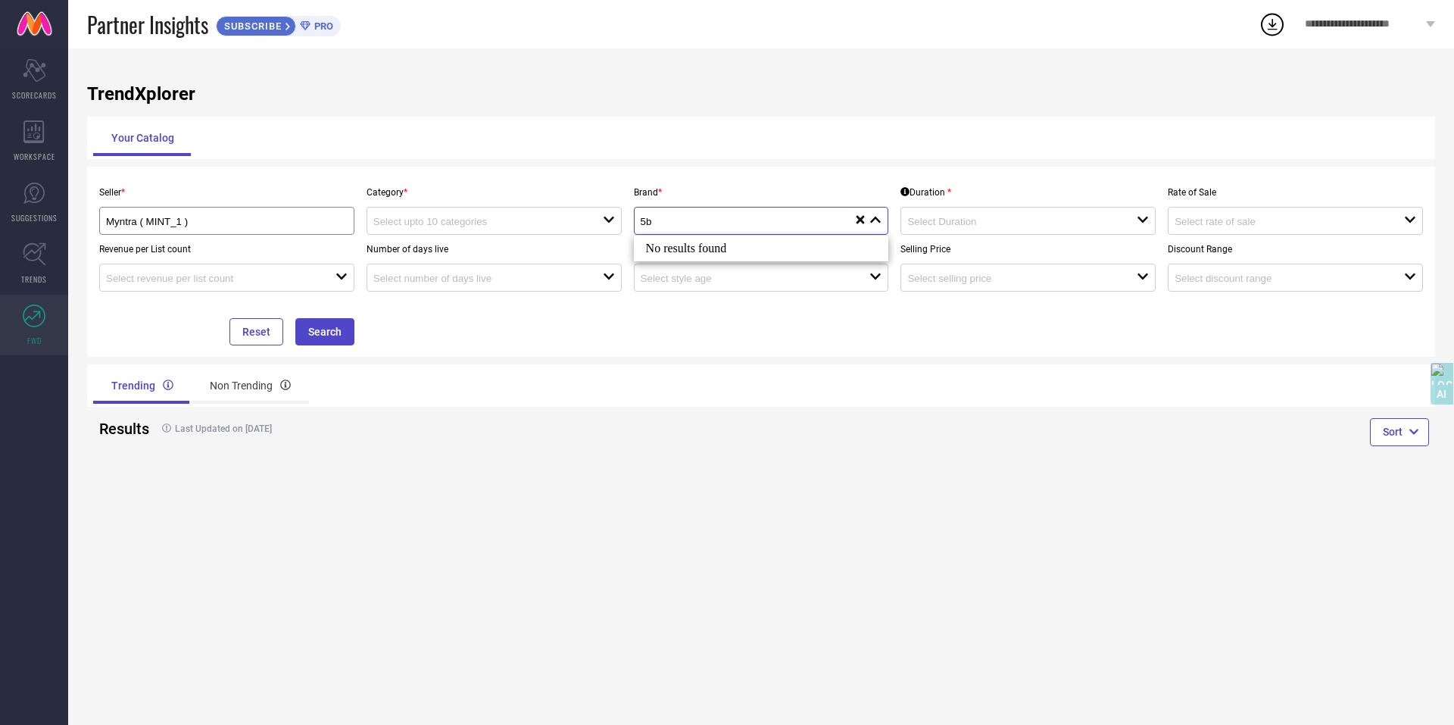
type input "5"
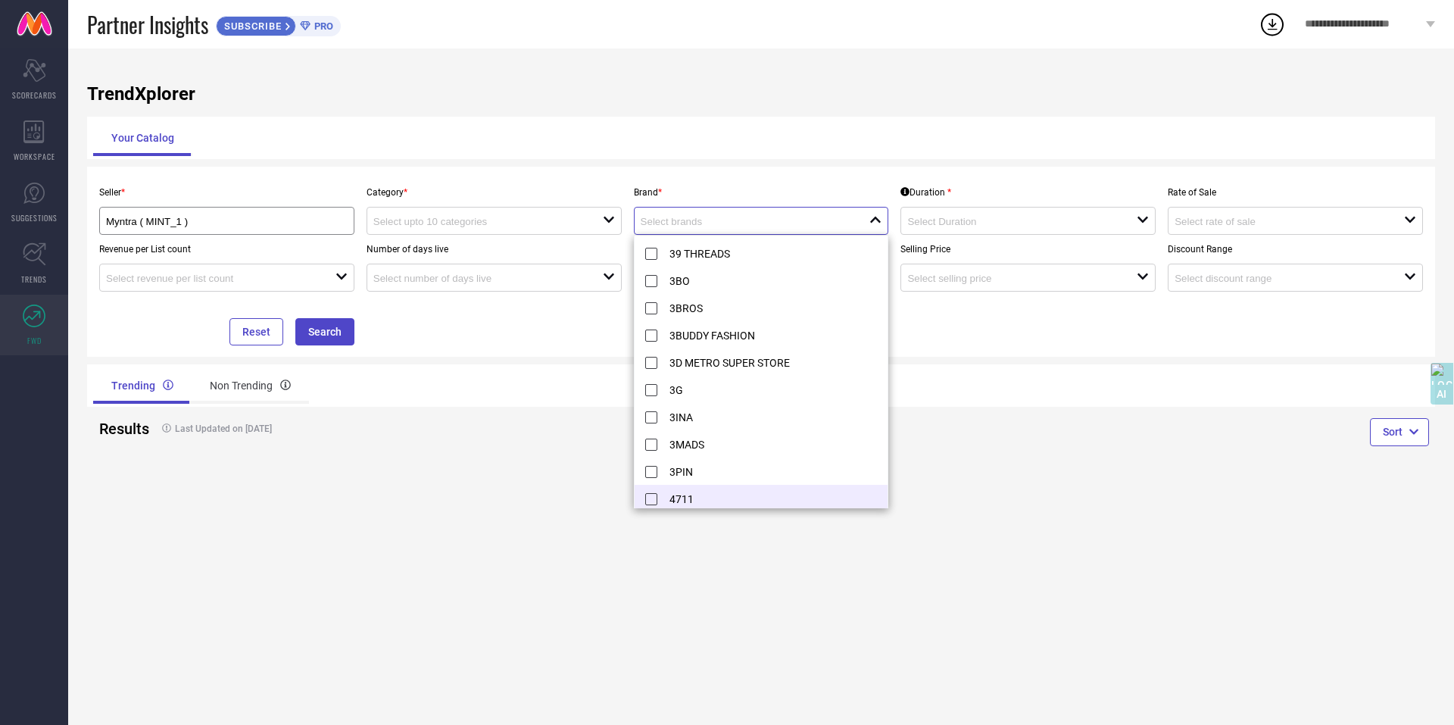
scroll to position [505, 0]
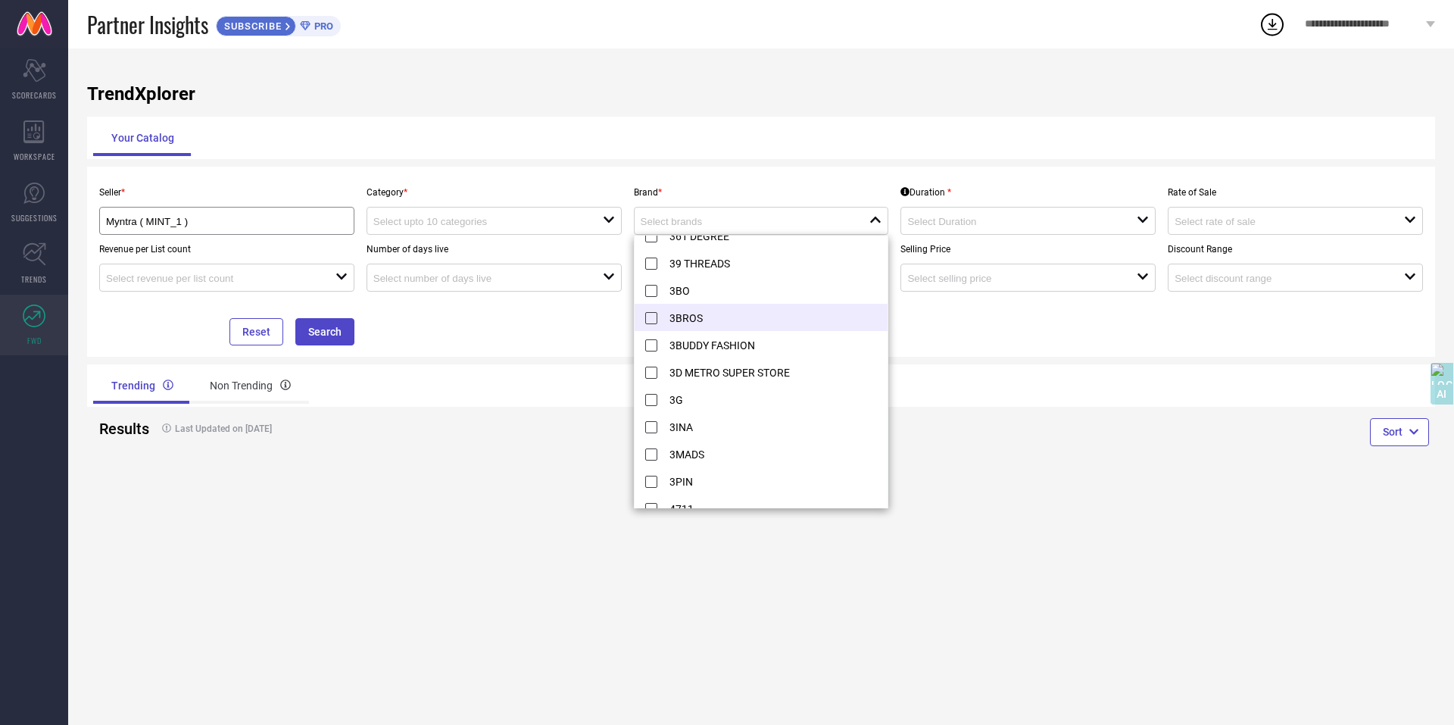
click at [771, 321] on li "3BROS" at bounding box center [762, 317] width 254 height 27
type input "3BROS"
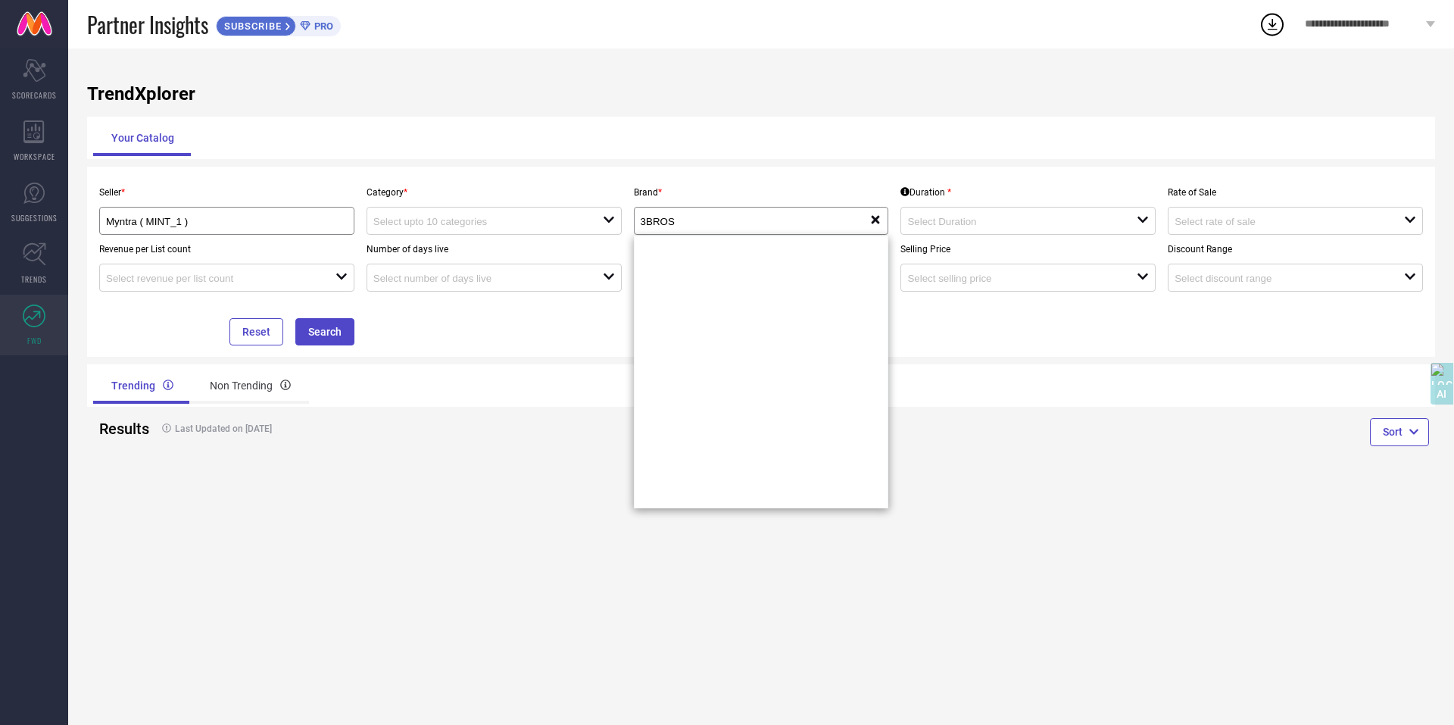
click at [795, 136] on div "Your Catalog" at bounding box center [761, 138] width 1336 height 36
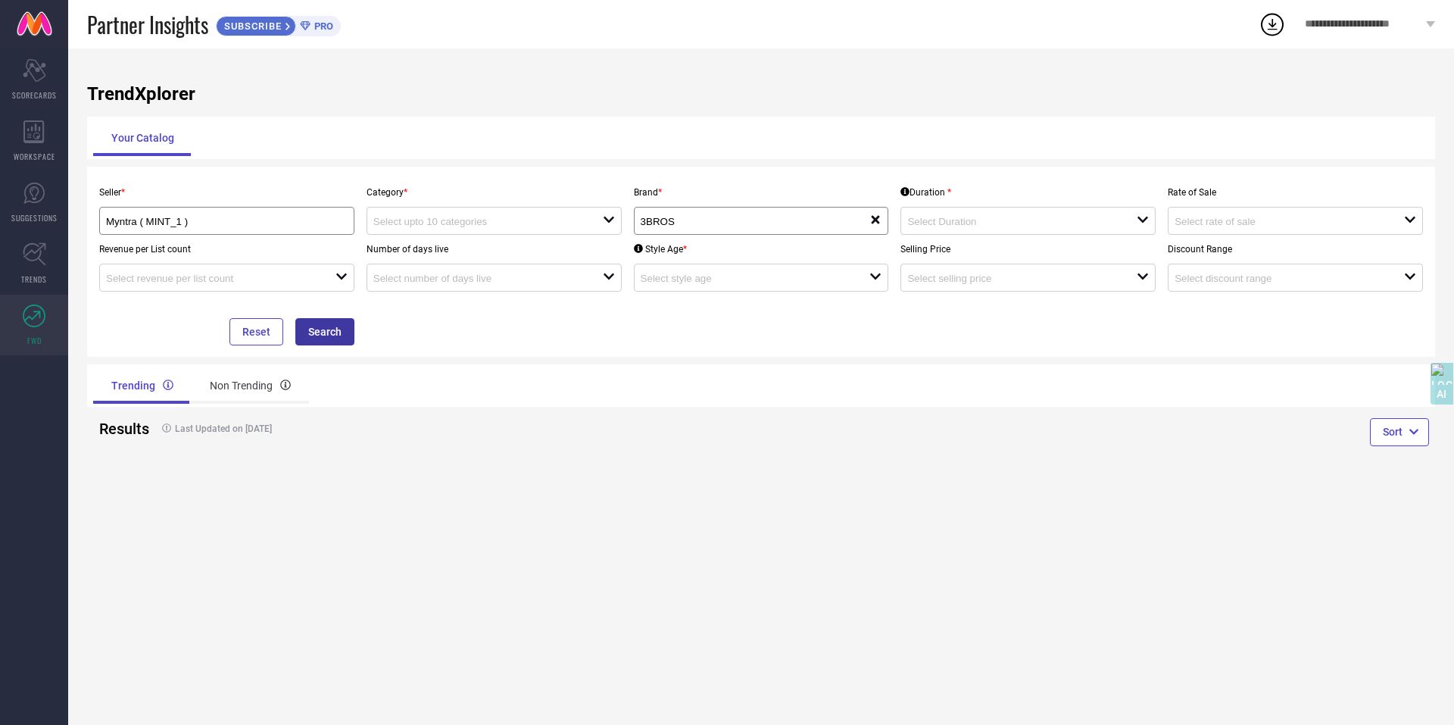
click at [326, 329] on button "Search" at bounding box center [324, 331] width 59 height 27
click at [489, 212] on div "open" at bounding box center [494, 221] width 255 height 28
click at [547, 189] on p "Category *" at bounding box center [494, 192] width 255 height 11
click at [519, 239] on div "Number of days live open" at bounding box center [494, 263] width 267 height 57
click at [536, 227] on input at bounding box center [476, 221] width 207 height 11
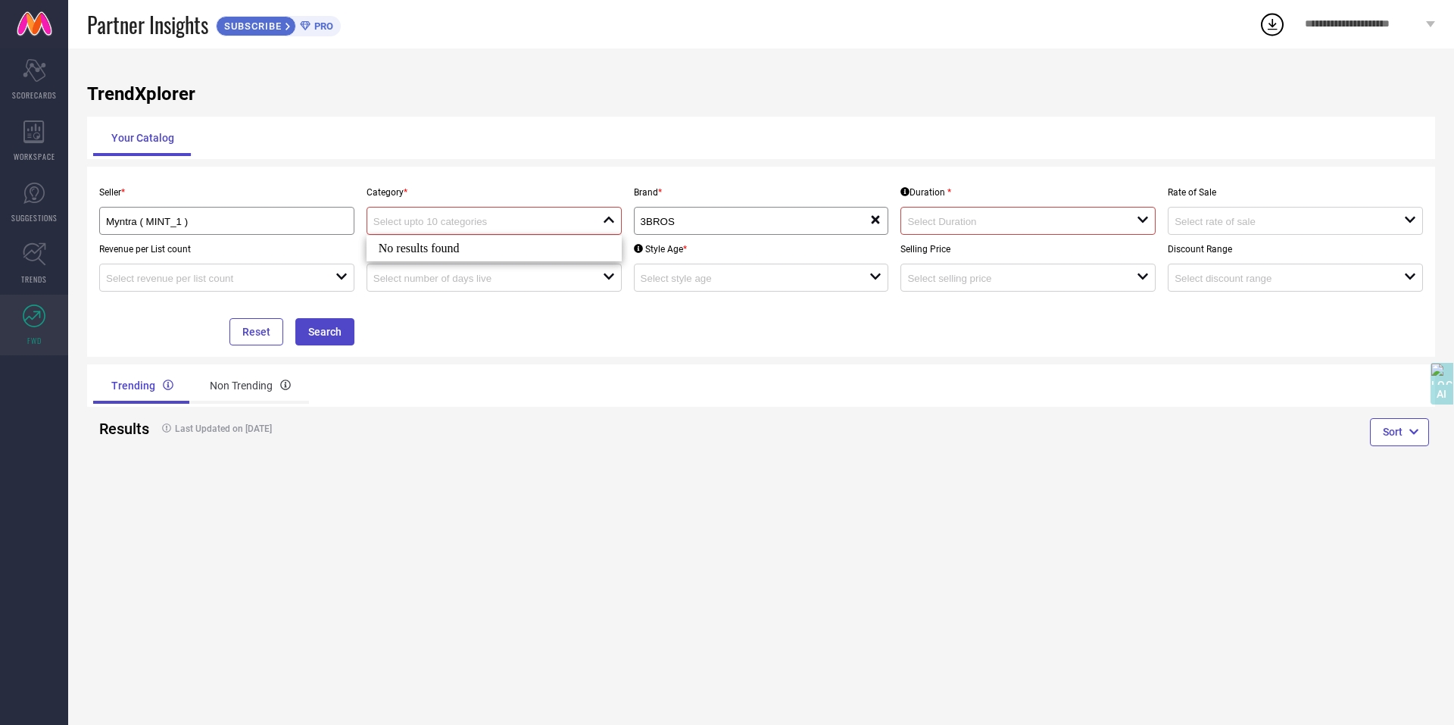
click at [450, 233] on div "close" at bounding box center [494, 221] width 255 height 28
click at [524, 226] on input at bounding box center [476, 221] width 207 height 11
click at [545, 226] on input at bounding box center [476, 221] width 207 height 11
click at [583, 407] on div "Trending Non Trending" at bounding box center [424, 385] width 674 height 42
click at [984, 214] on div at bounding box center [1023, 221] width 230 height 14
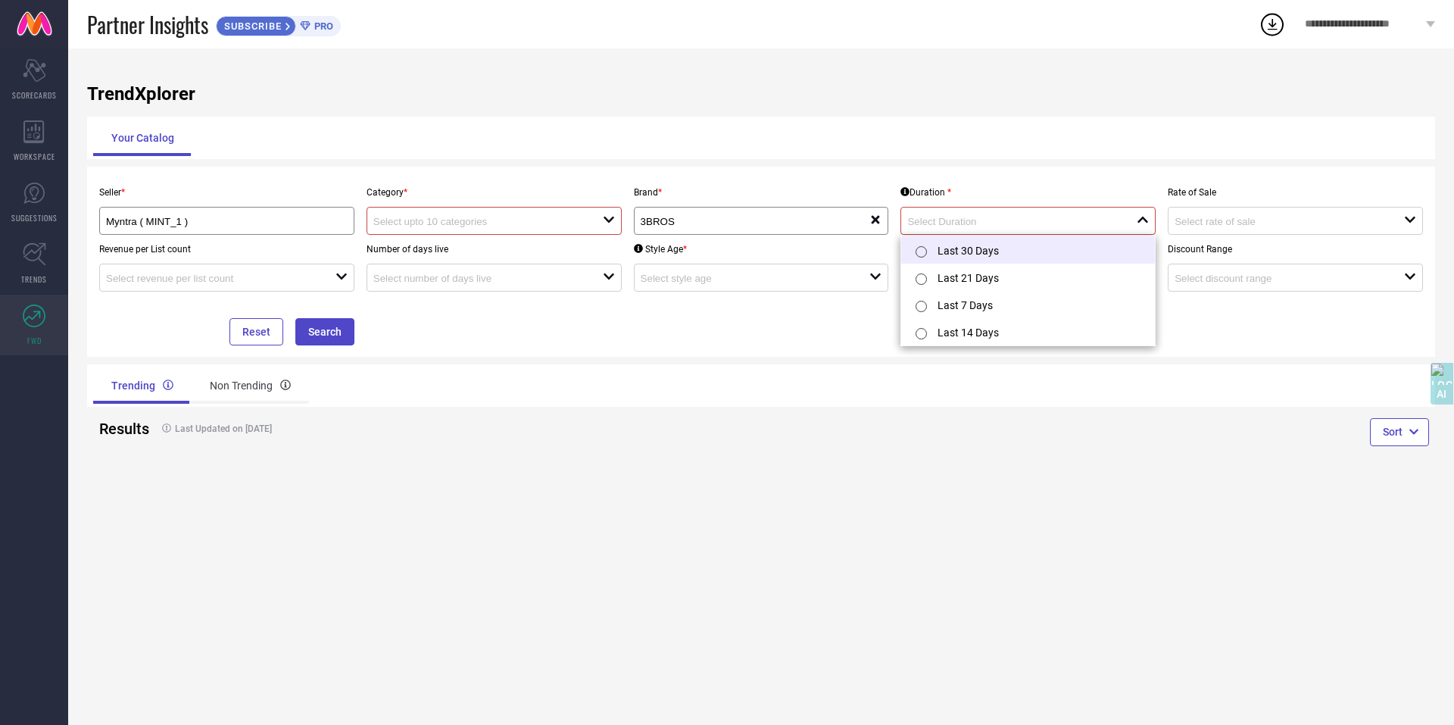
click at [998, 251] on li "Last 30 Days" at bounding box center [1028, 249] width 254 height 27
type input "Last 30 Days"
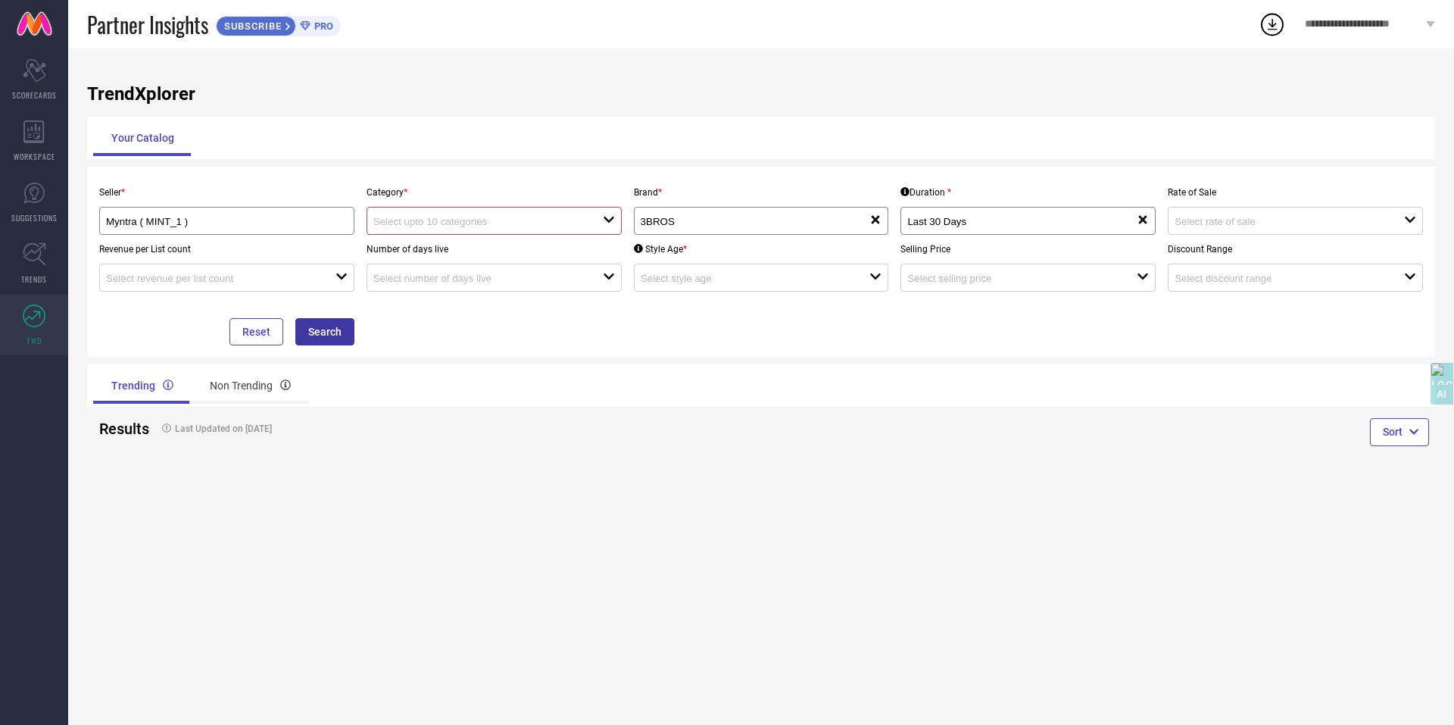
drag, startPoint x: 314, startPoint y: 355, endPoint x: 327, endPoint y: 346, distance: 15.3
click at [316, 353] on div "Seller * Myntra ( MINT_1 ) Category * open Brand * 3BROS reset Duration * Last …" at bounding box center [761, 262] width 1348 height 190
click at [355, 327] on div "Reset Search" at bounding box center [226, 319] width 267 height 54
click at [348, 335] on button "Search" at bounding box center [324, 331] width 59 height 27
click at [612, 220] on icon at bounding box center [609, 220] width 11 height 6
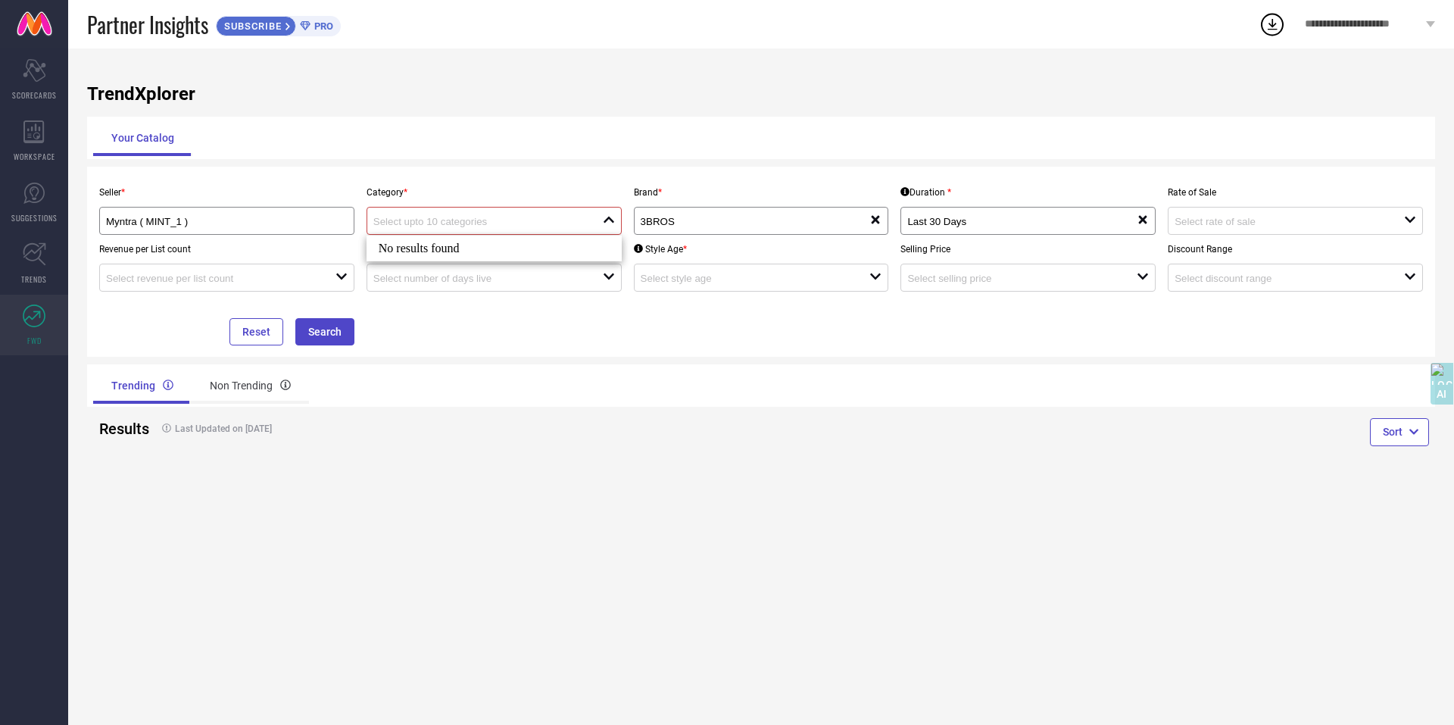
click at [526, 248] on div "No results found" at bounding box center [494, 249] width 255 height 26
click at [470, 246] on div "No results found" at bounding box center [494, 249] width 255 height 26
click at [460, 227] on input at bounding box center [476, 221] width 207 height 11
click at [480, 220] on input at bounding box center [476, 221] width 207 height 11
click at [280, 226] on input "Myntra ( MINT_1 )" at bounding box center [214, 221] width 217 height 11
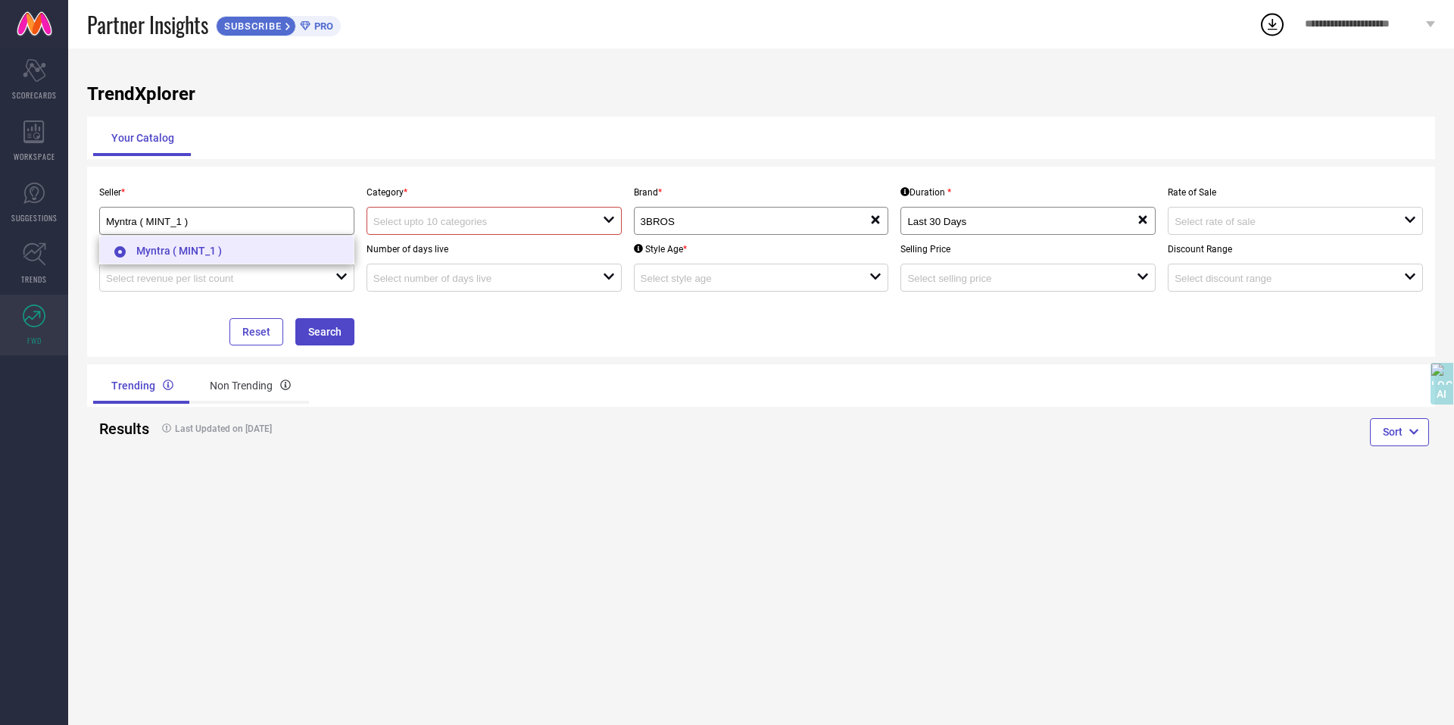
click at [250, 248] on li "Myntra ( MINT_1 )" at bounding box center [227, 249] width 254 height 27
click at [540, 233] on div "open" at bounding box center [494, 221] width 255 height 28
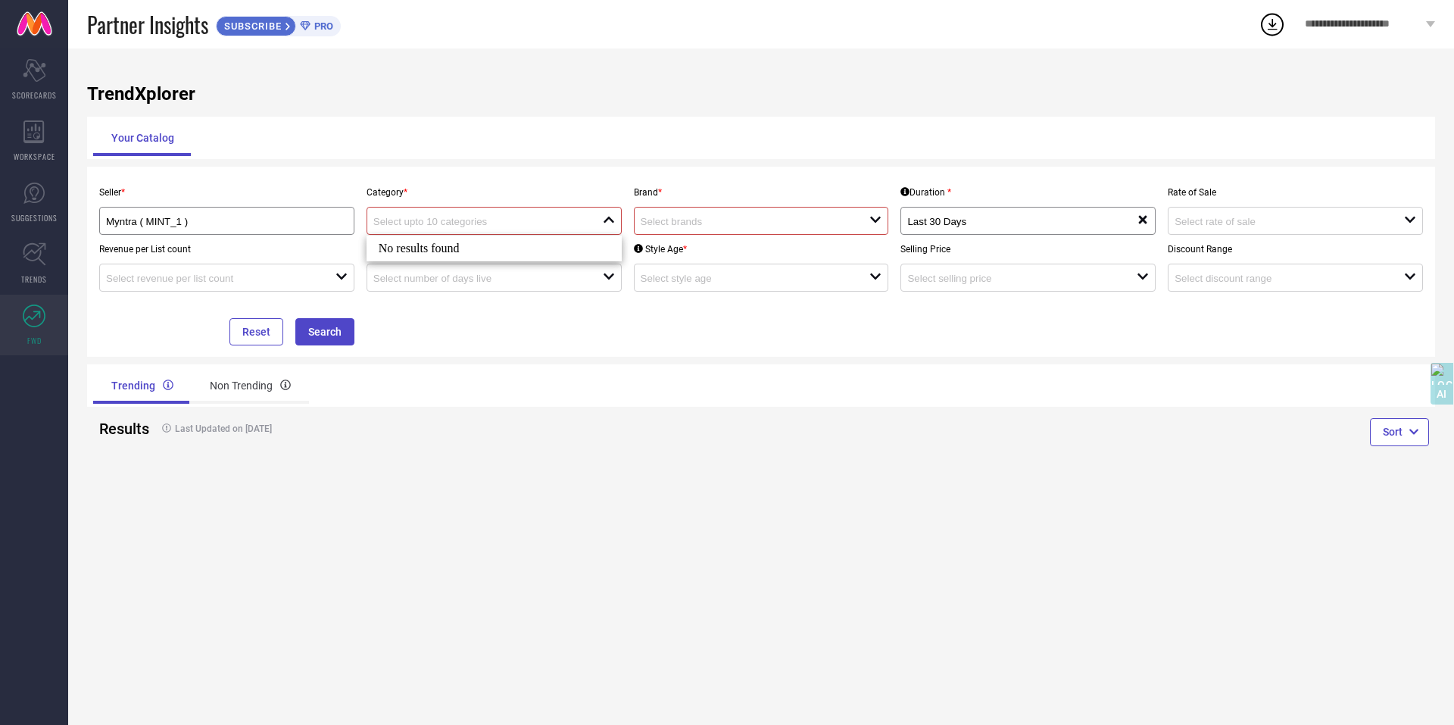
click at [504, 248] on div "No results found" at bounding box center [494, 249] width 255 height 26
click at [435, 402] on div "Trending Non Trending" at bounding box center [424, 385] width 662 height 36
click at [326, 329] on button "Search" at bounding box center [324, 331] width 59 height 27
click at [25, 90] on span "SCORECARDS" at bounding box center [34, 94] width 45 height 11
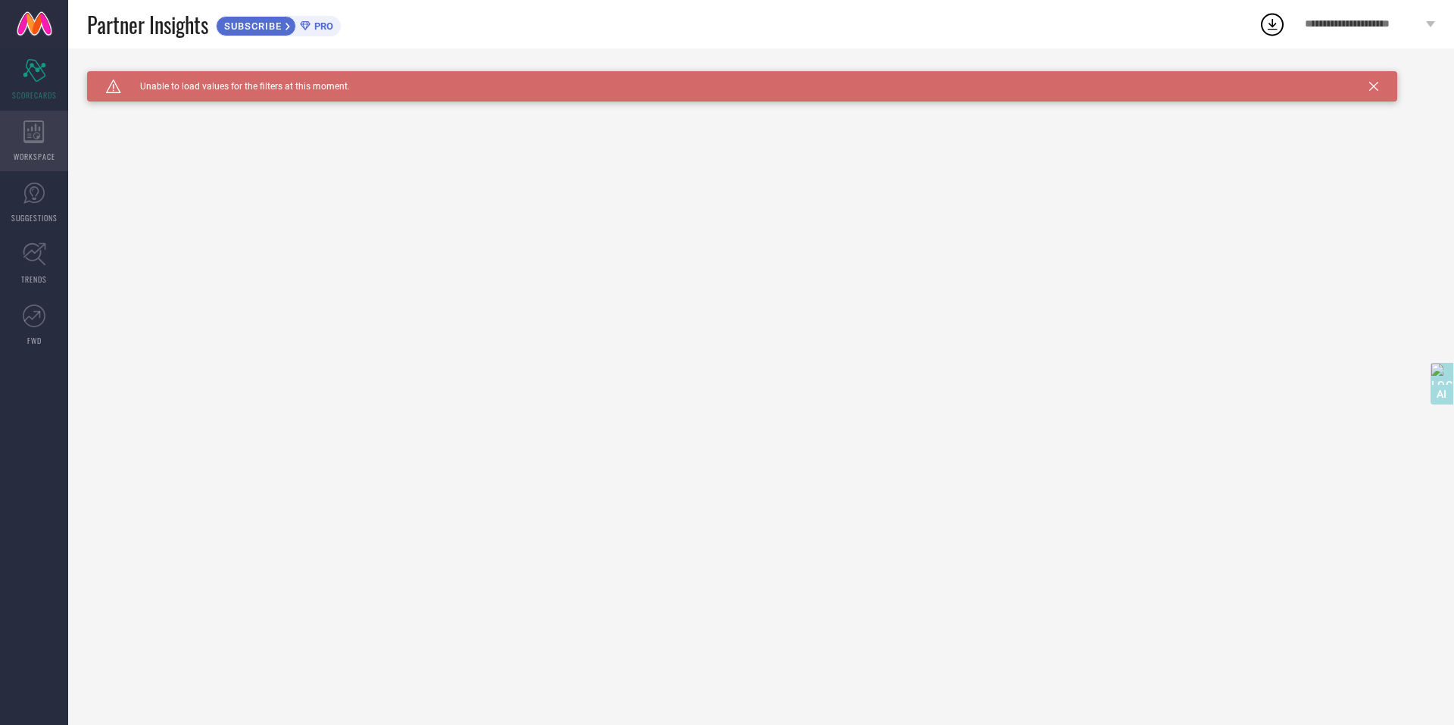
click at [28, 127] on icon at bounding box center [33, 131] width 21 height 23
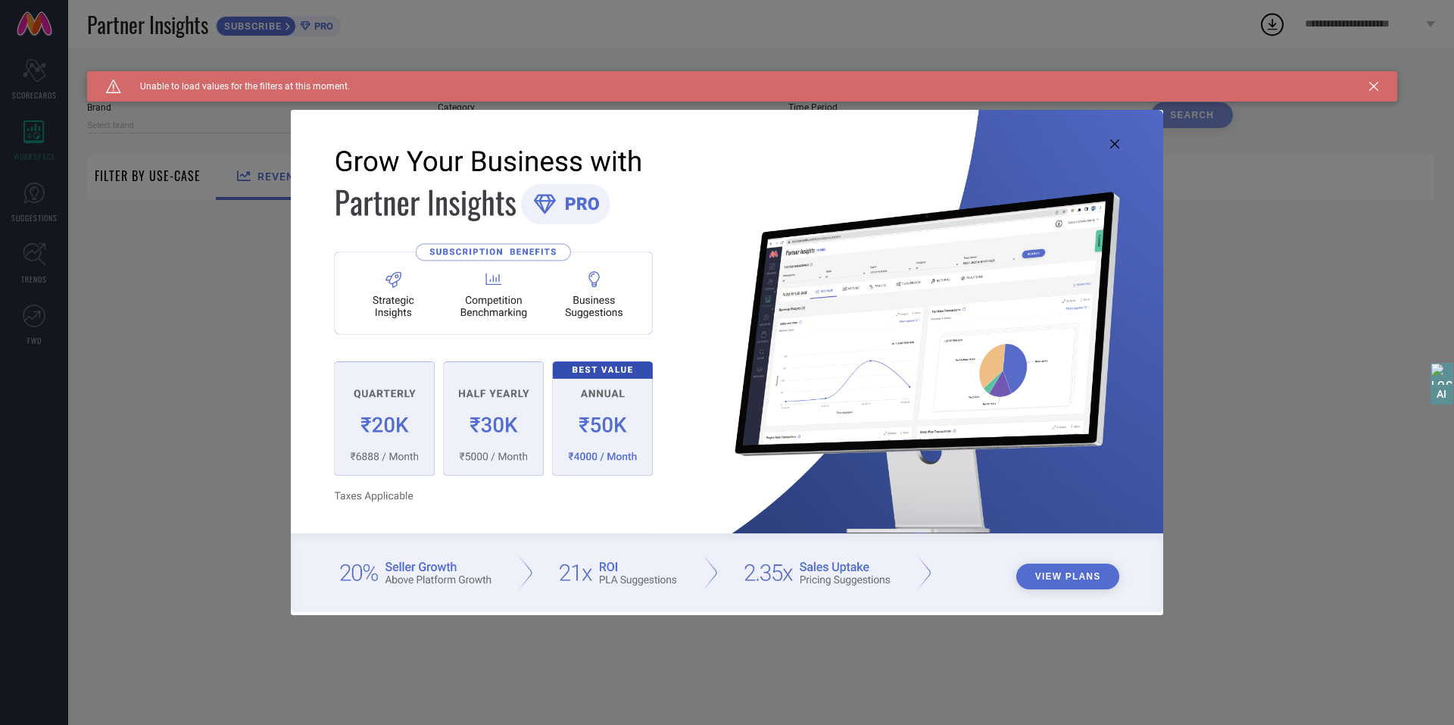
type input "1 STOP FASHION"
type input "All"
click at [1373, 92] on div "Caution Created with Sketch. Unable to load values for the filters at this mome…" at bounding box center [742, 86] width 1310 height 30
click at [1376, 89] on icon at bounding box center [1374, 86] width 9 height 9
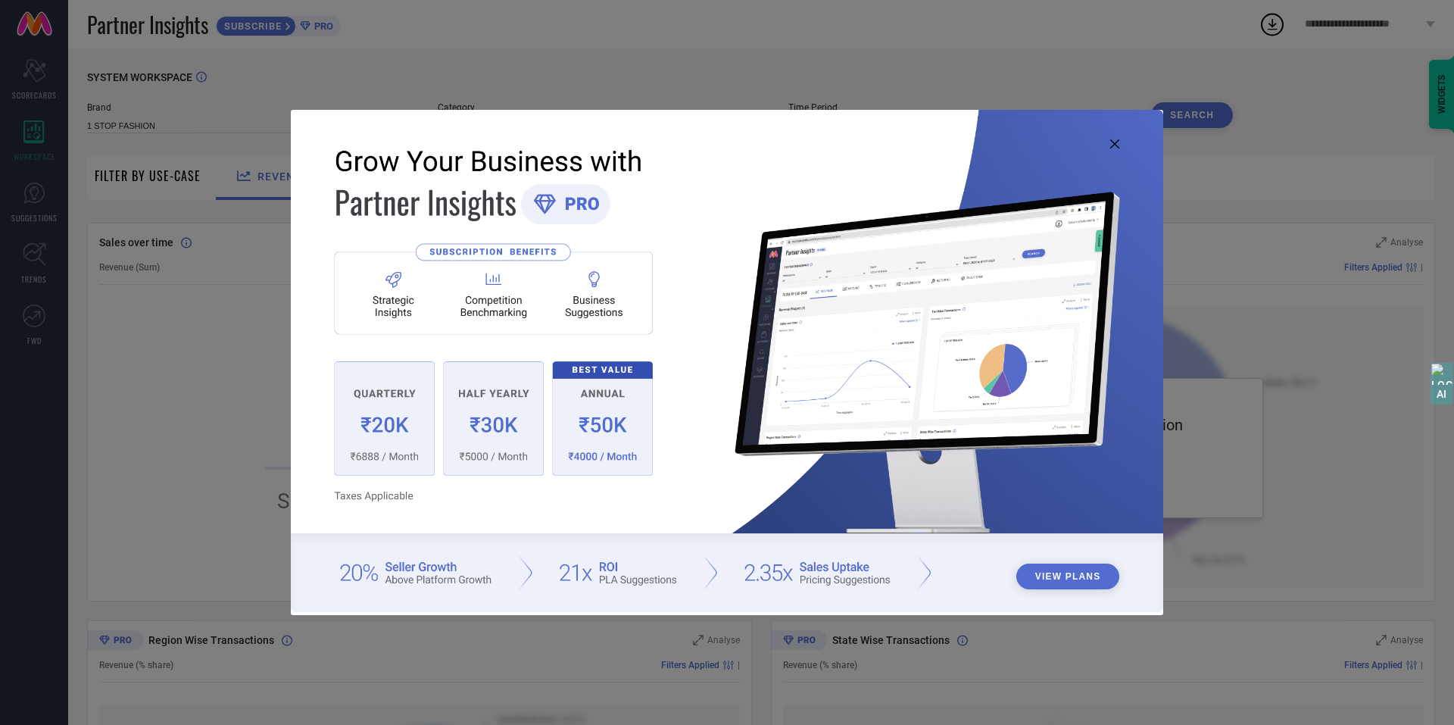
click at [1106, 142] on img at bounding box center [727, 360] width 873 height 501
click at [1117, 140] on icon at bounding box center [1115, 143] width 9 height 9
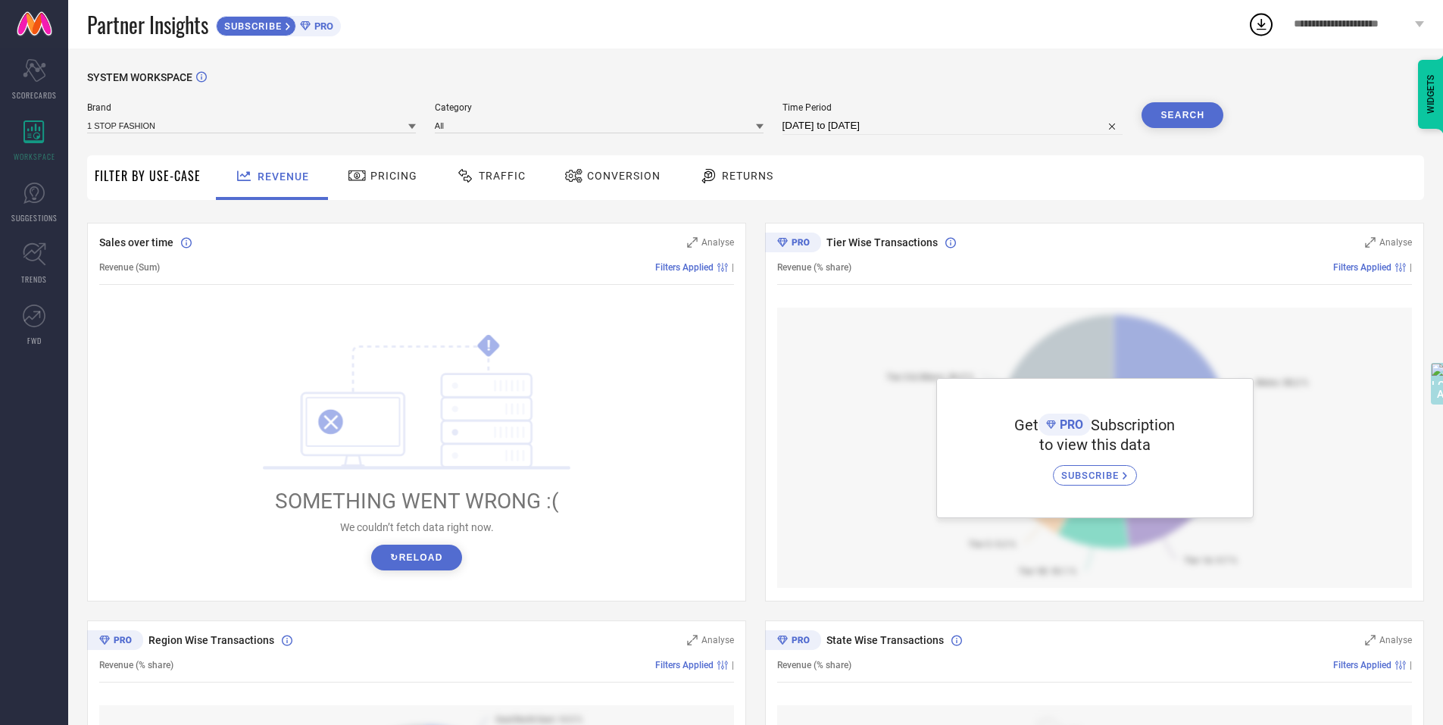
click at [405, 552] on button "↻ Reload" at bounding box center [416, 558] width 90 height 26
click at [505, 176] on span "Traffic" at bounding box center [502, 176] width 47 height 12
